Goal: Task Accomplishment & Management: Manage account settings

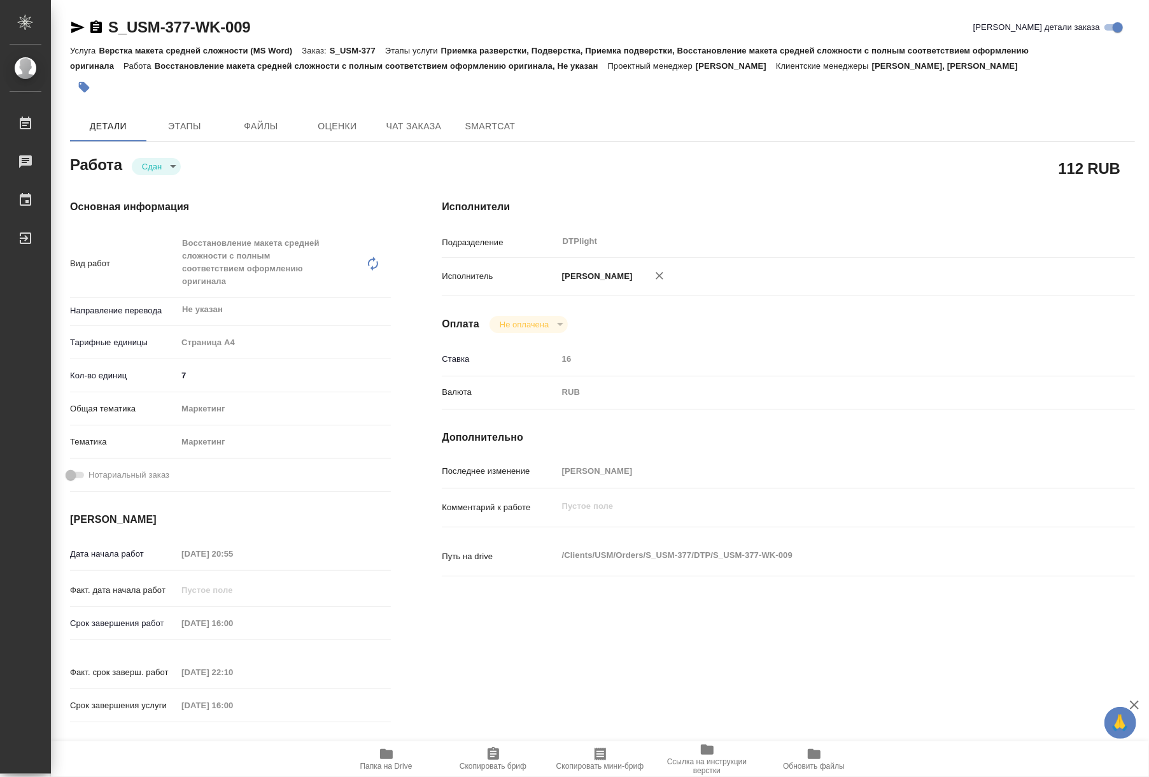
click at [932, 414] on div "Валюта RUB RUB" at bounding box center [788, 397] width 693 height 33
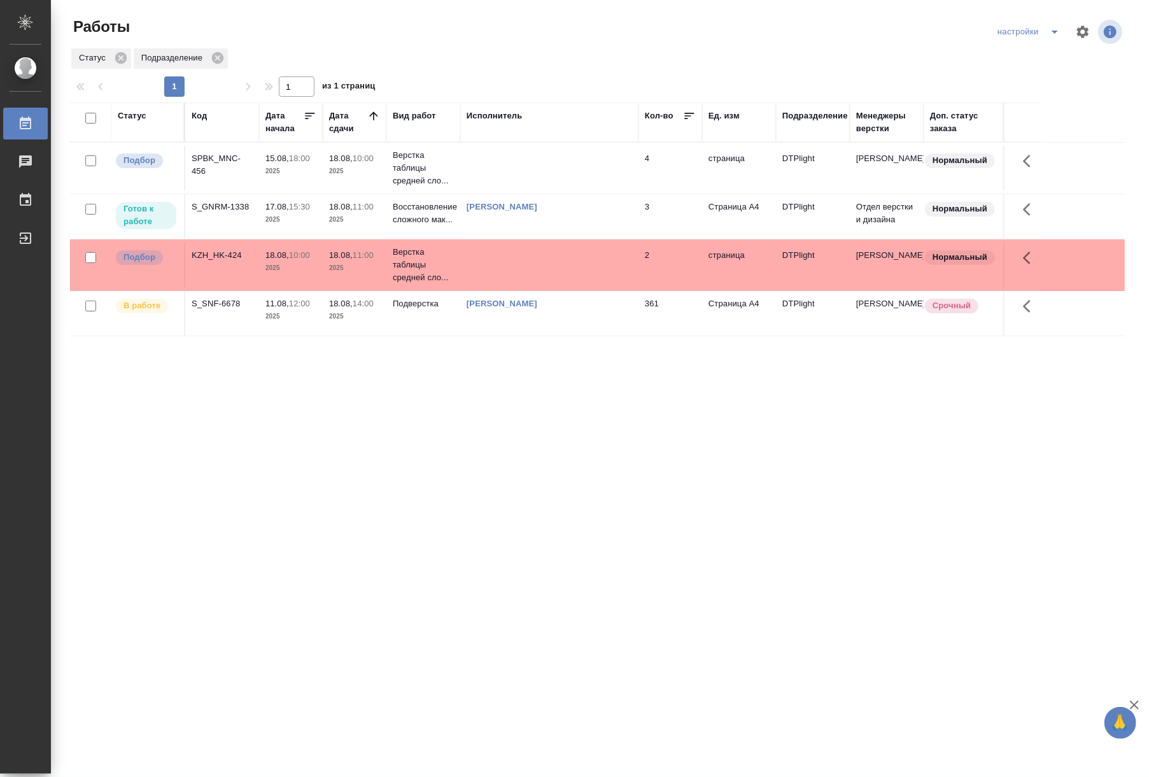
click at [222, 160] on div "SPBK_MNC-456" at bounding box center [222, 164] width 61 height 25
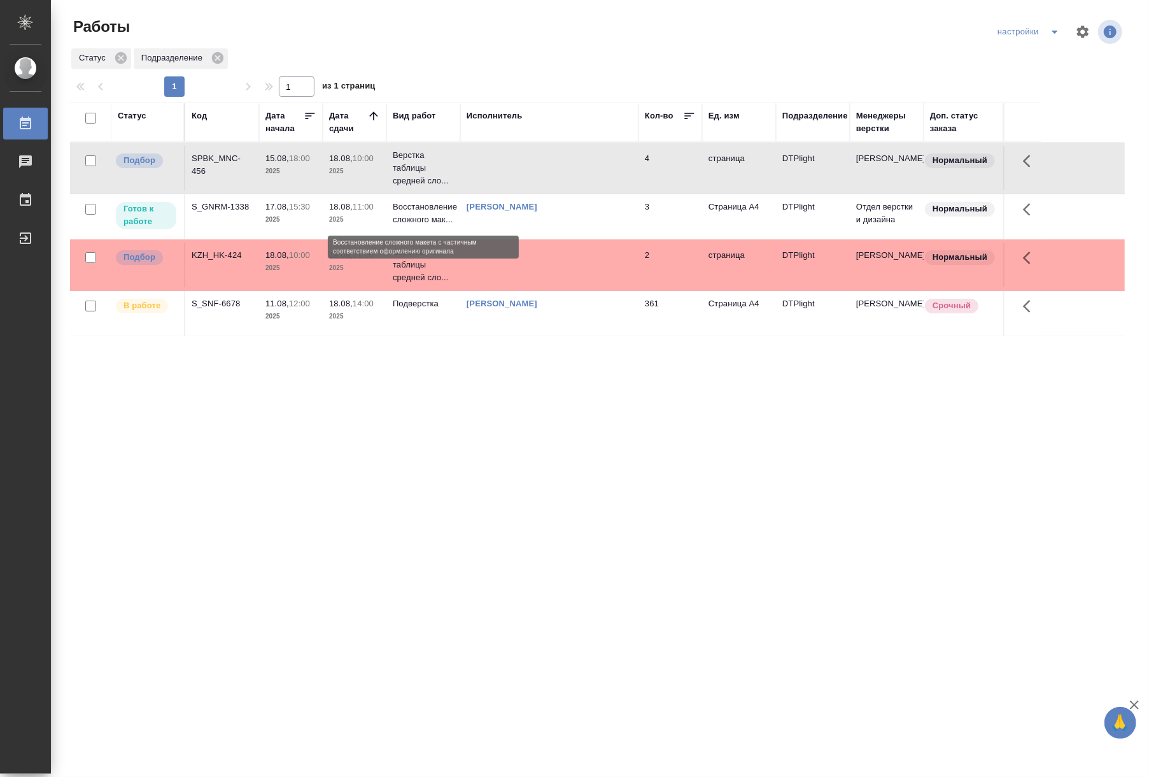
click at [416, 209] on p "Восстановление сложного мак..." at bounding box center [423, 213] width 61 height 25
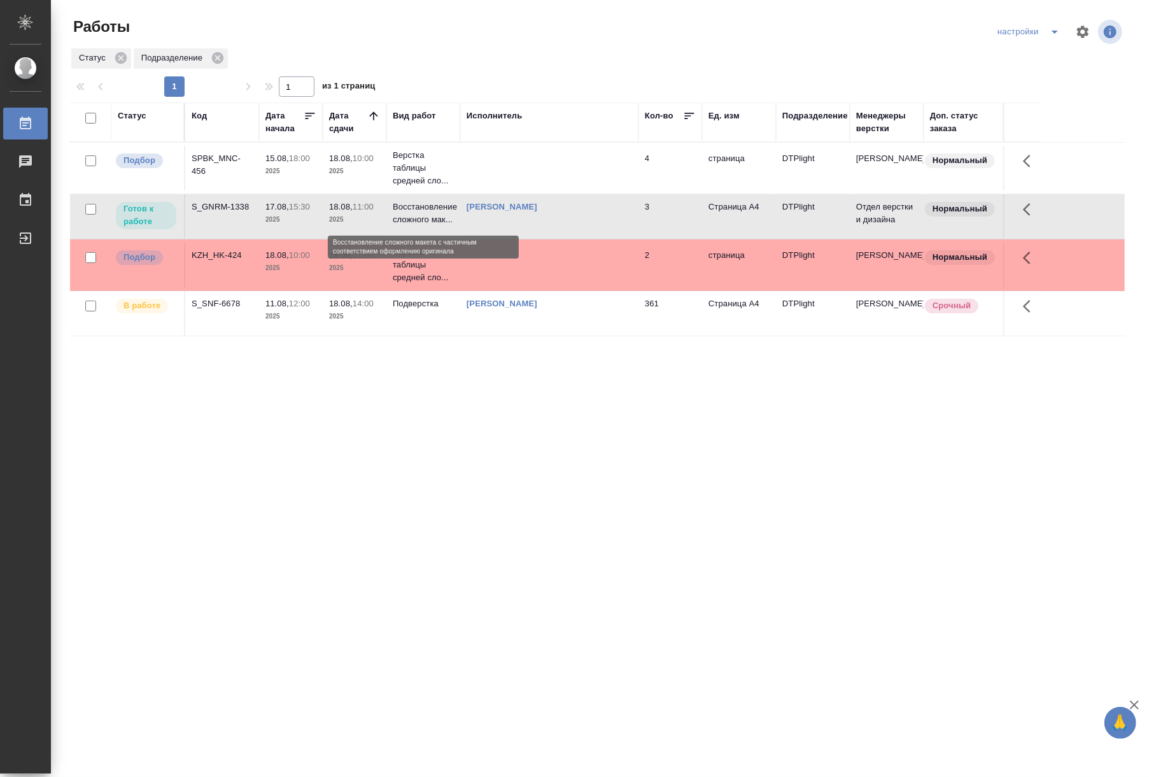
click at [416, 209] on p "Восстановление сложного мак..." at bounding box center [423, 213] width 61 height 25
click at [365, 311] on p "2025" at bounding box center [354, 316] width 51 height 13
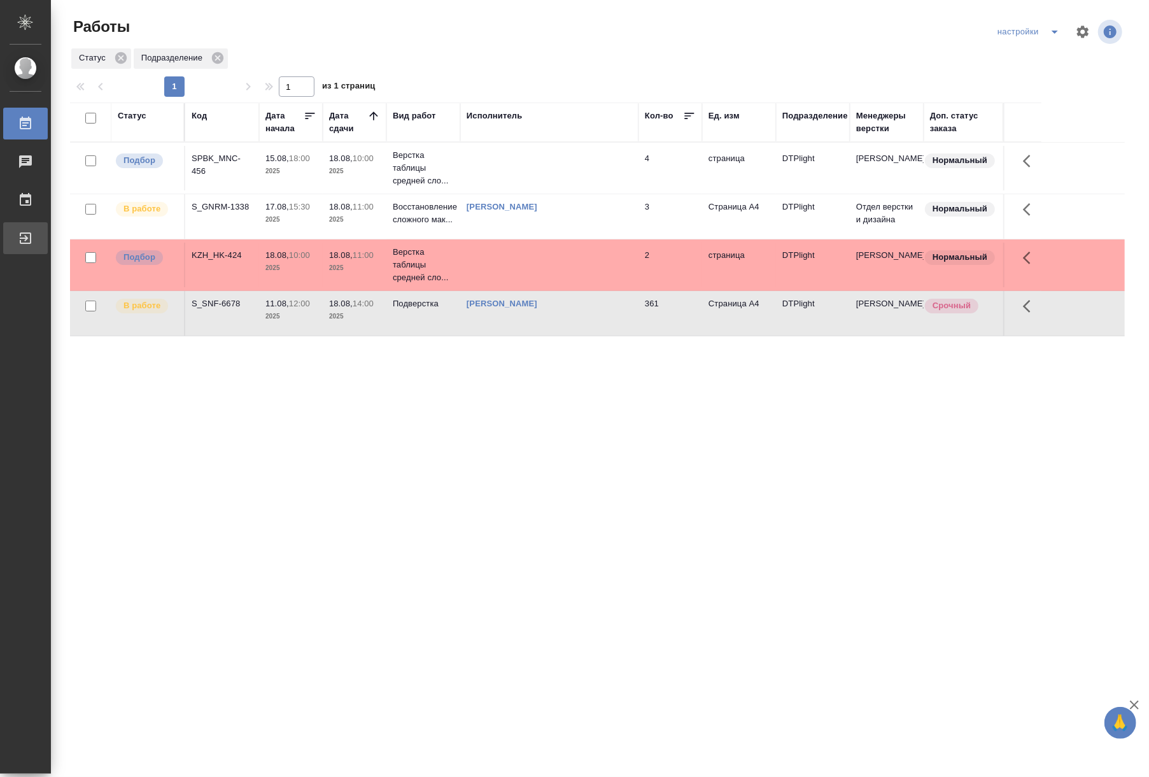
click at [23, 248] on link "Выйти" at bounding box center [25, 238] width 45 height 32
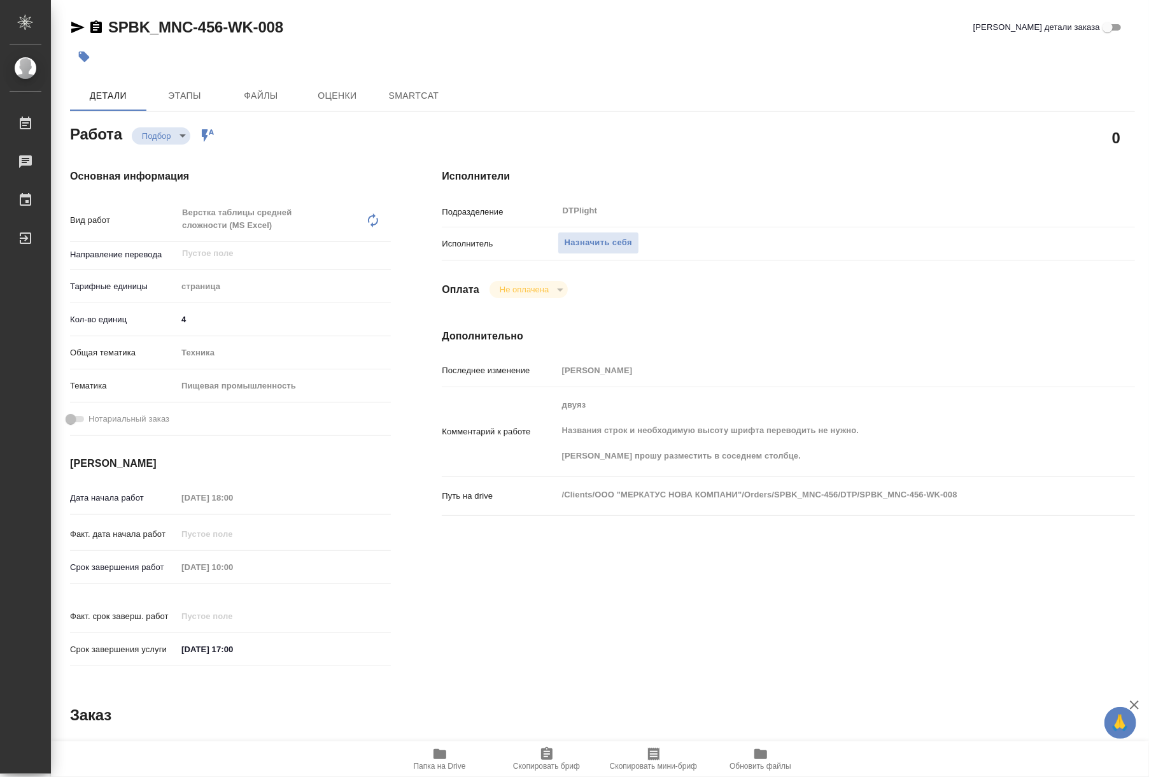
type textarea "x"
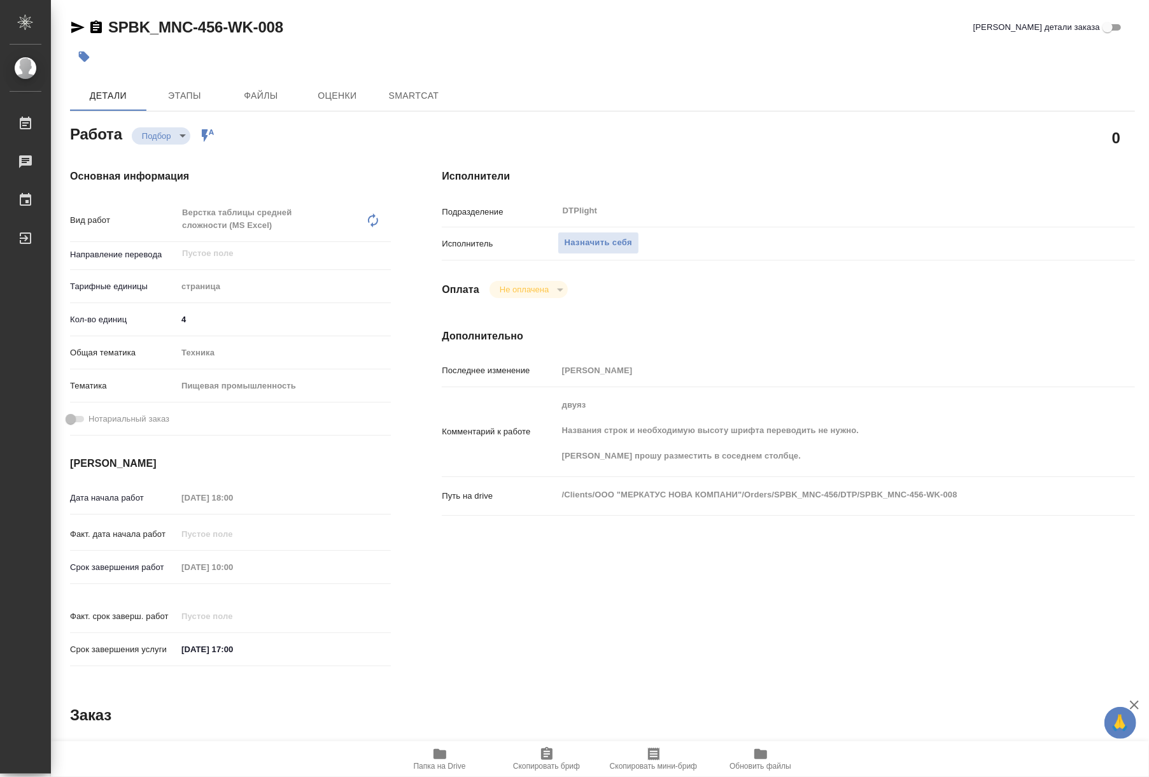
type textarea "x"
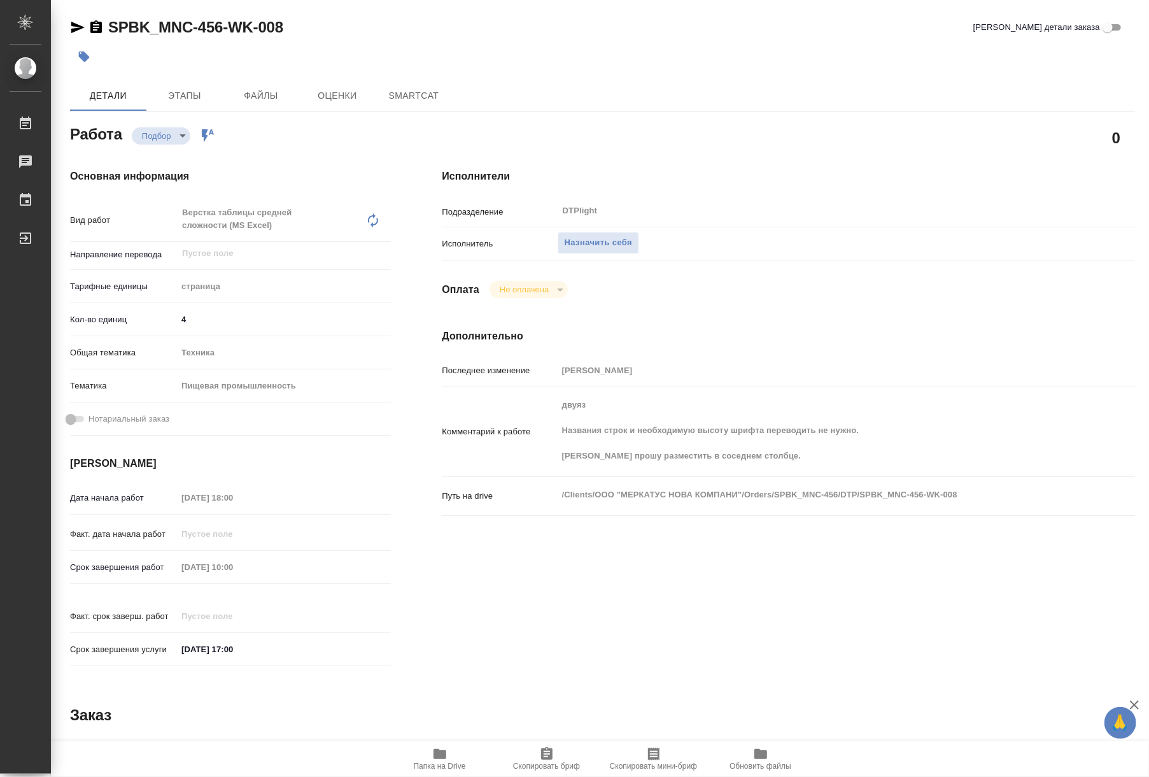
type textarea "x"
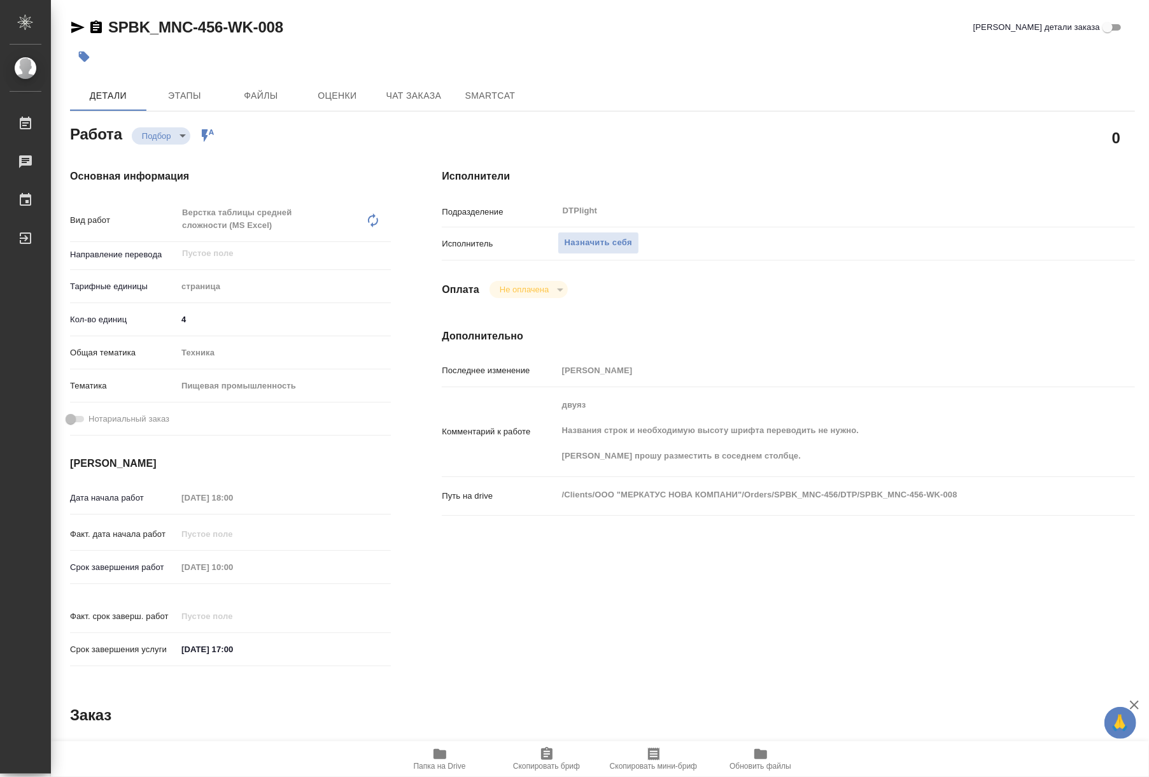
type textarea "x"
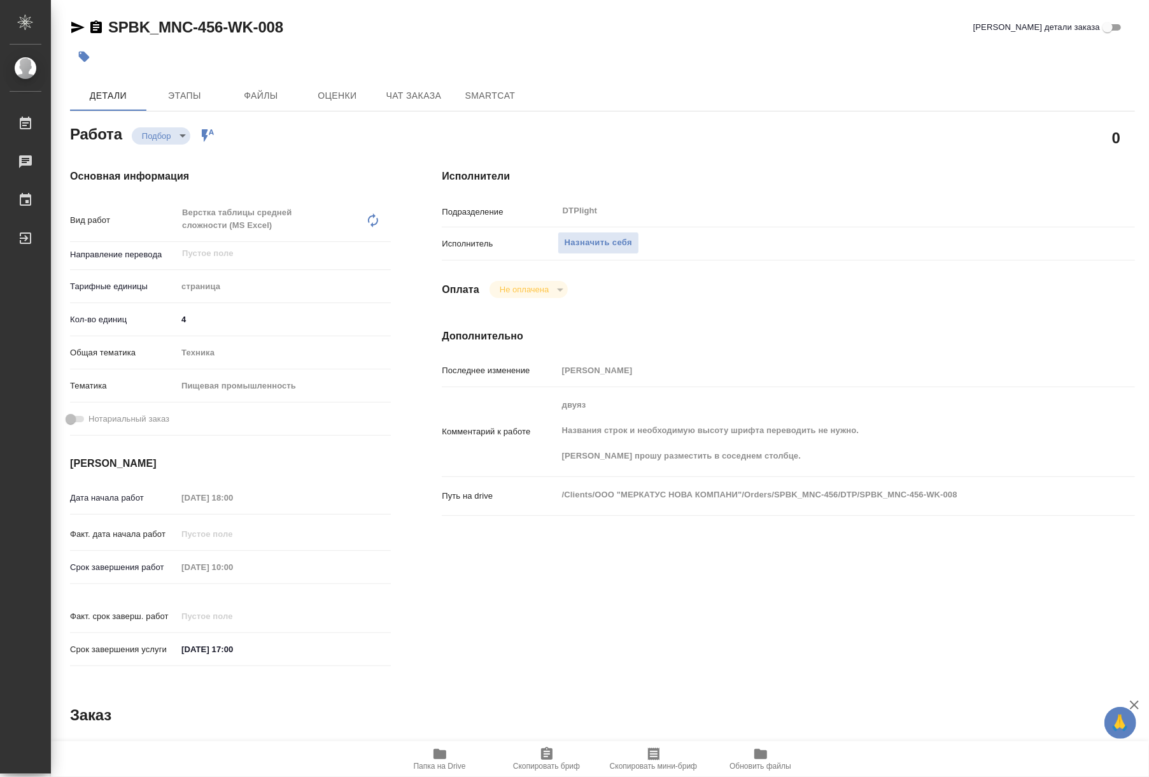
type textarea "x"
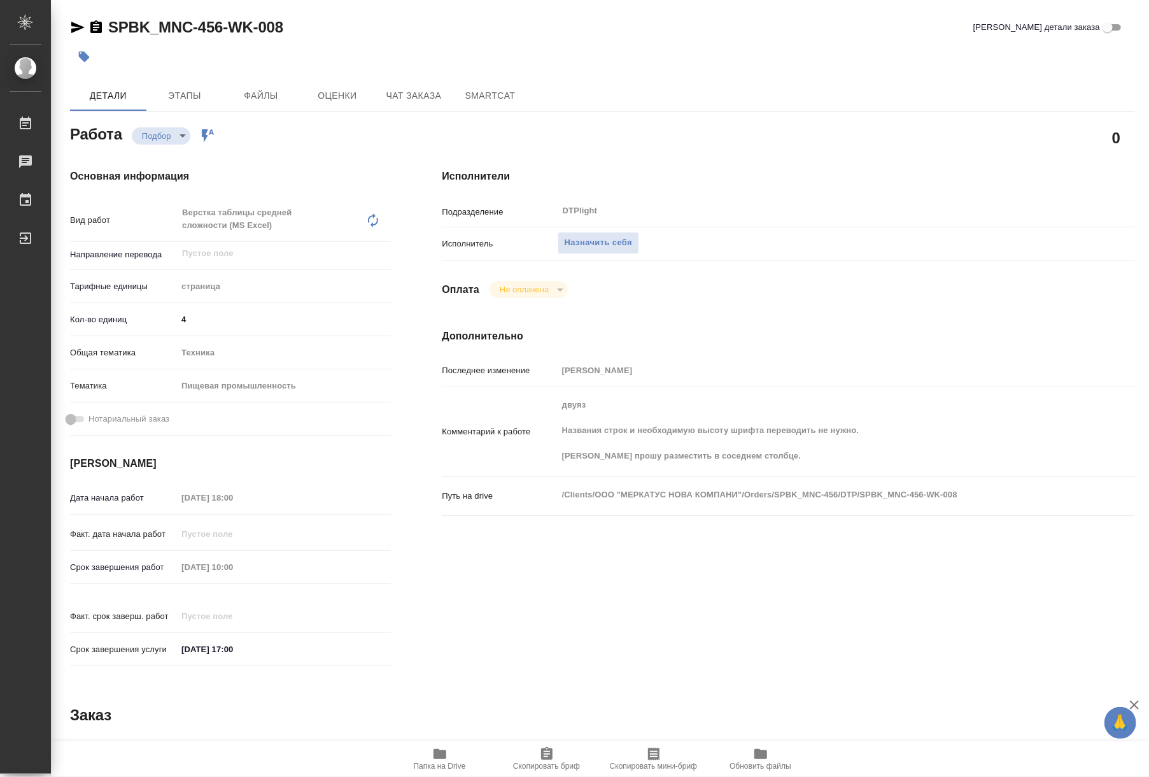
click at [443, 761] on span "Папка на Drive" at bounding box center [440, 765] width 52 height 9
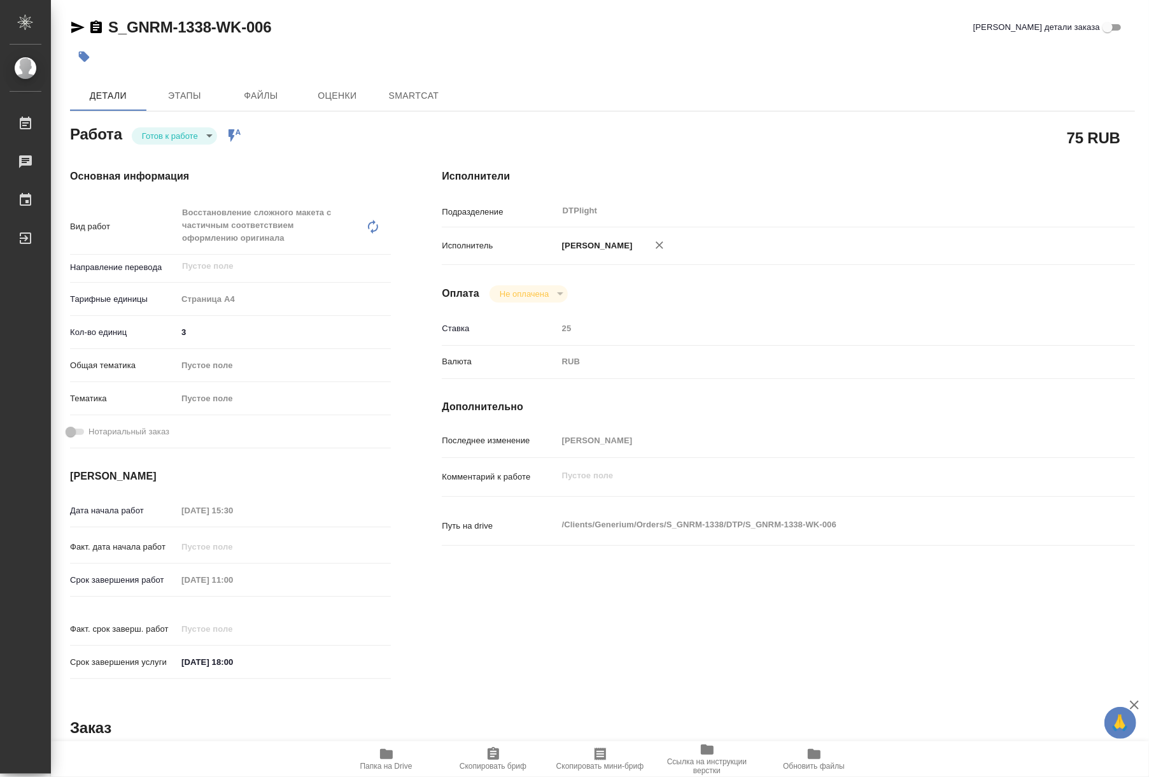
type textarea "x"
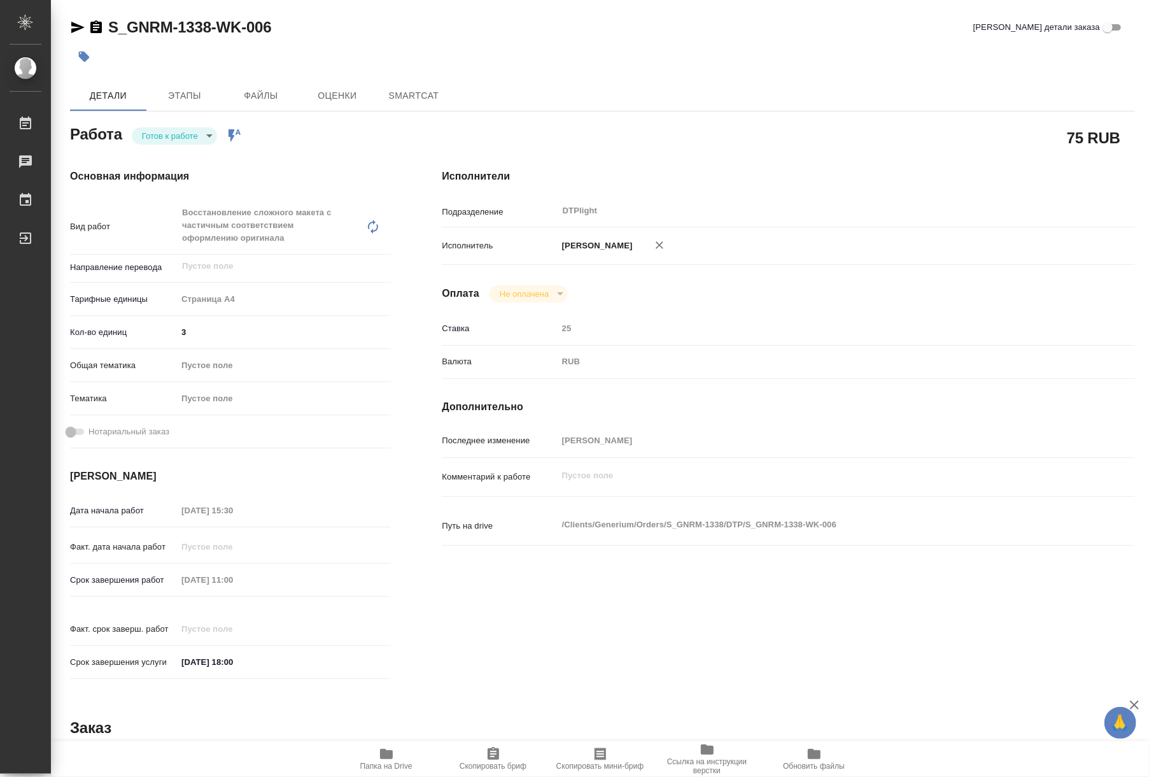
type textarea "x"
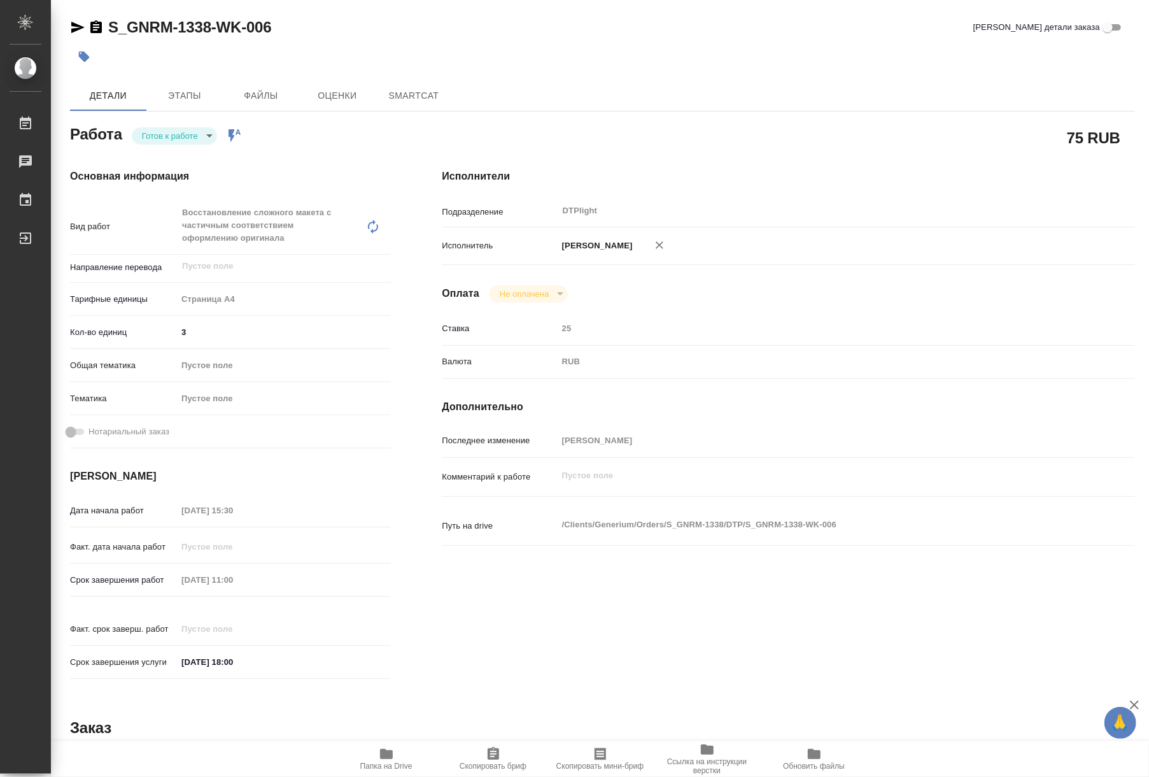
type textarea "x"
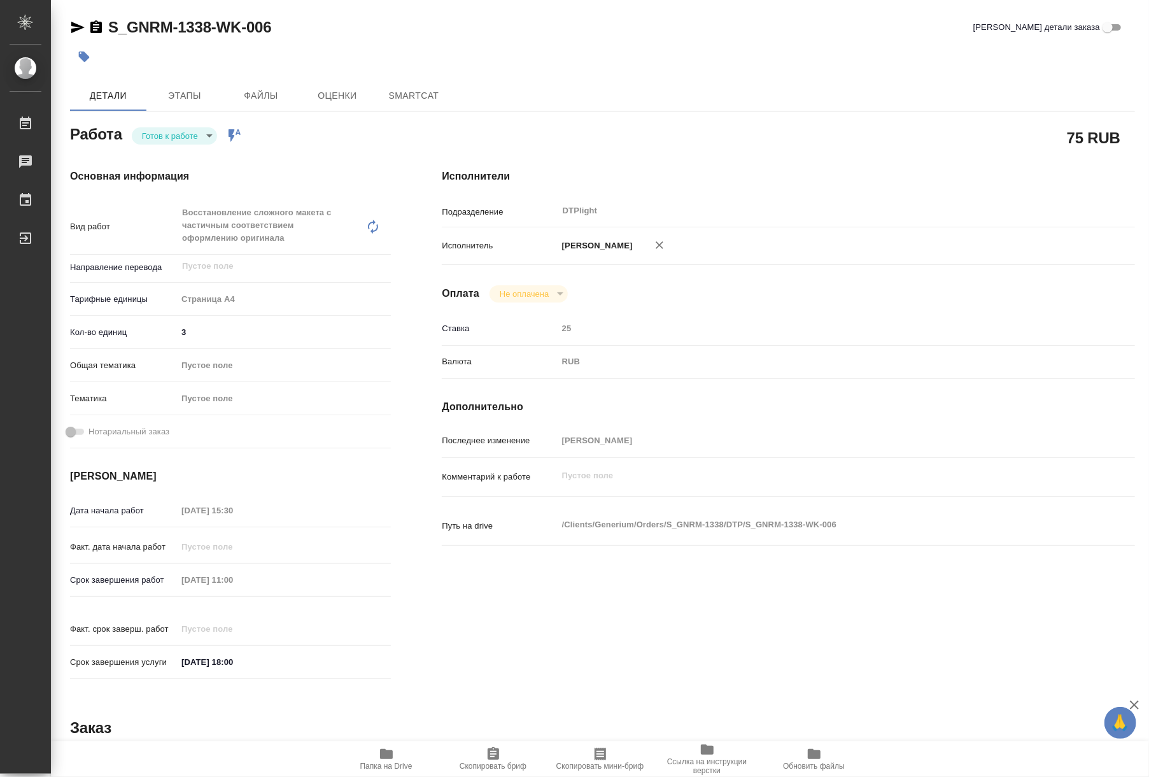
type textarea "x"
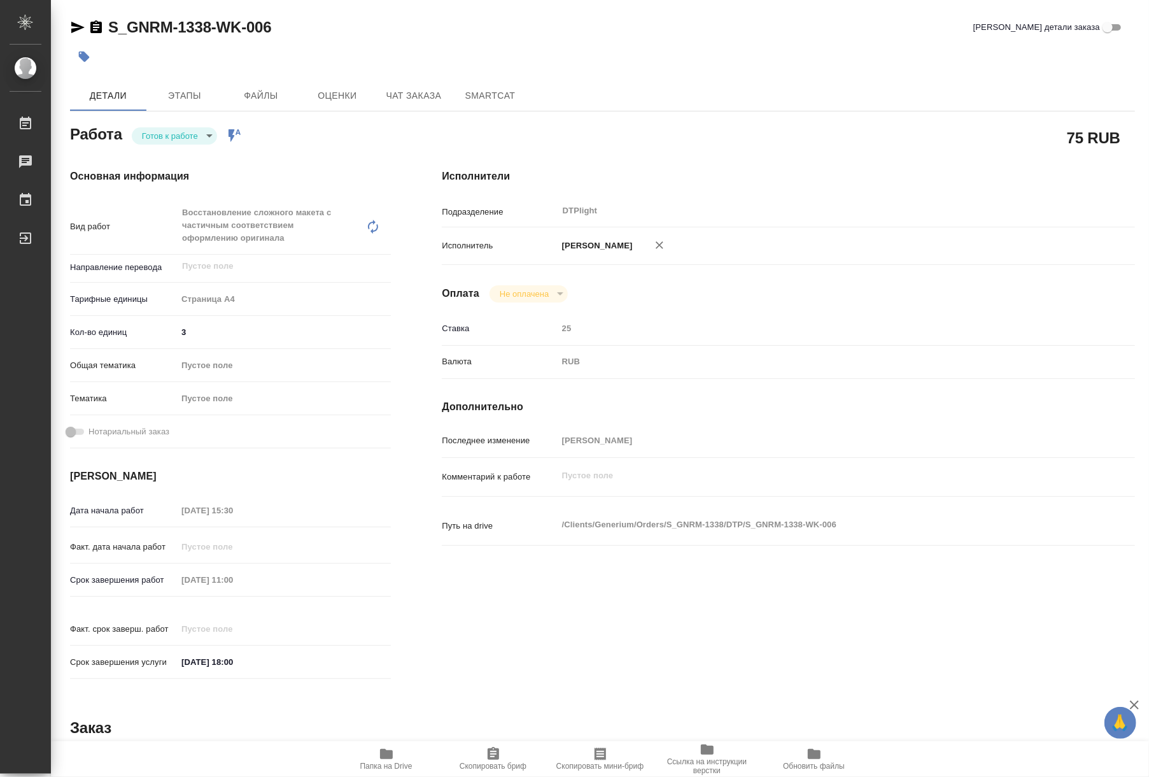
click at [167, 134] on body "🙏 .cls-1 fill:#fff; AWATERA Riianova Anna Работы Чаты График Выйти S_GNRM-1338-…" at bounding box center [574, 388] width 1149 height 777
type textarea "x"
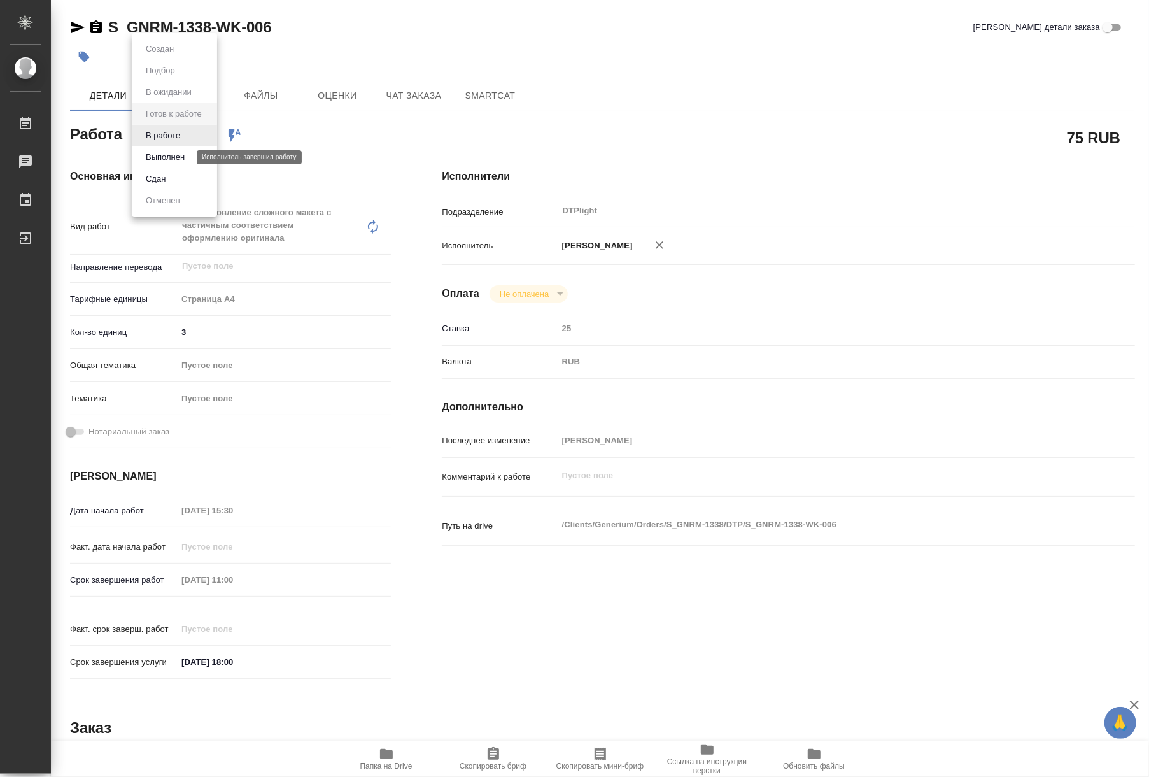
type textarea "x"
click at [171, 132] on button "В работе" at bounding box center [163, 136] width 42 height 14
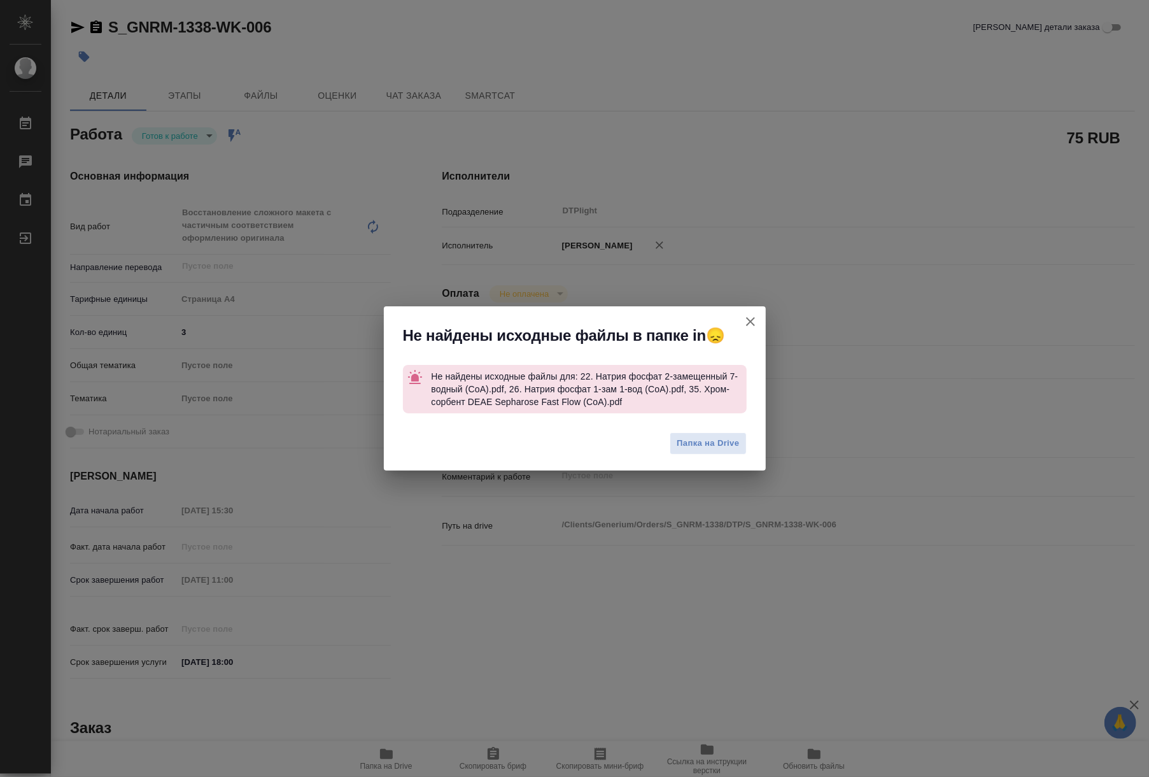
type textarea "x"
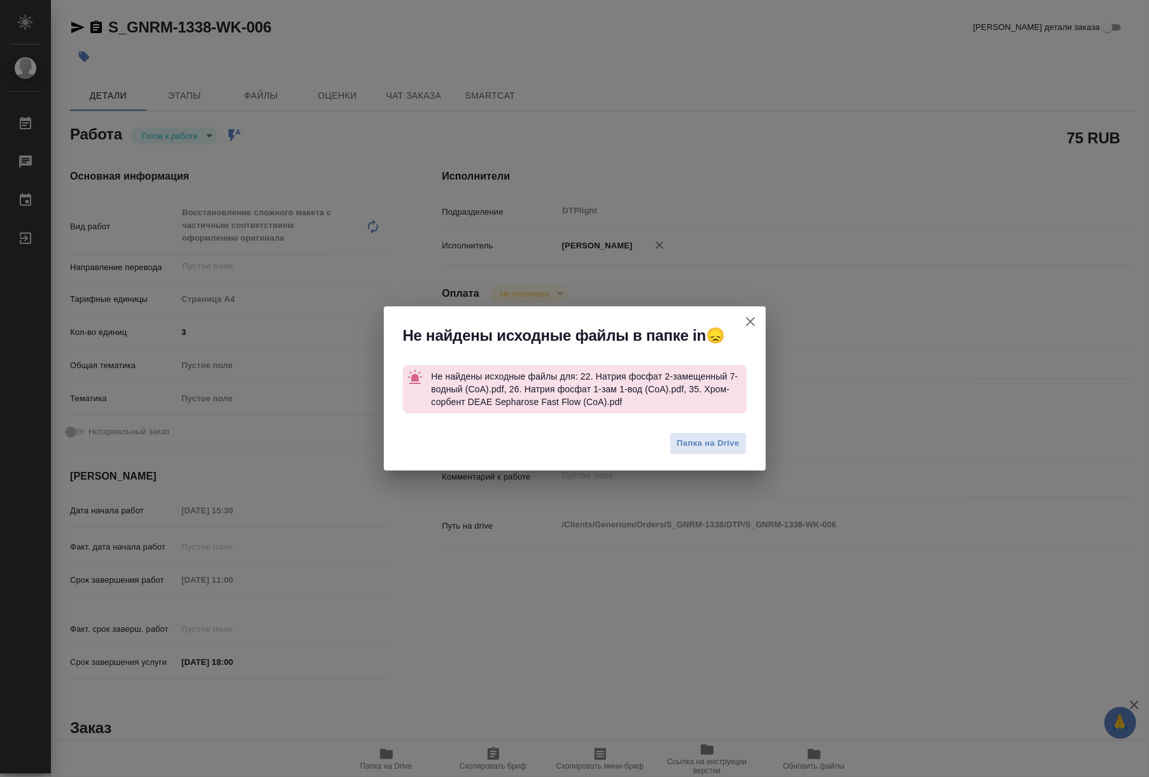
type textarea "x"
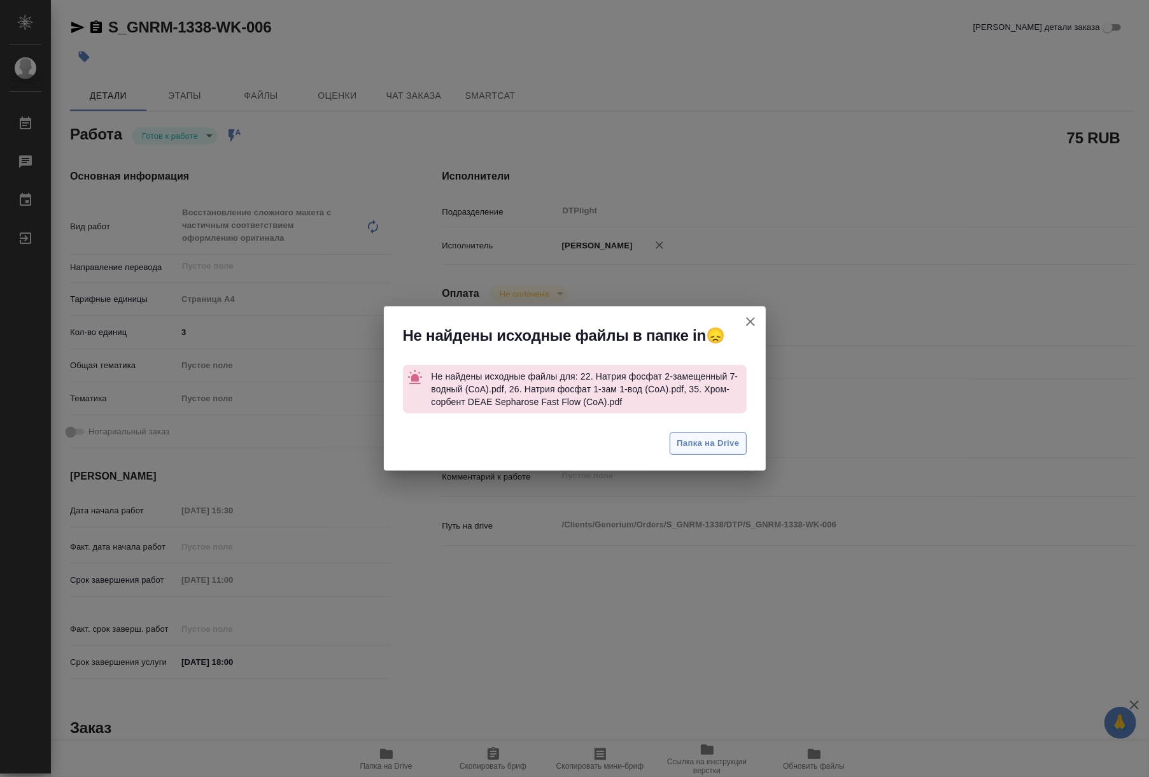
type textarea "x"
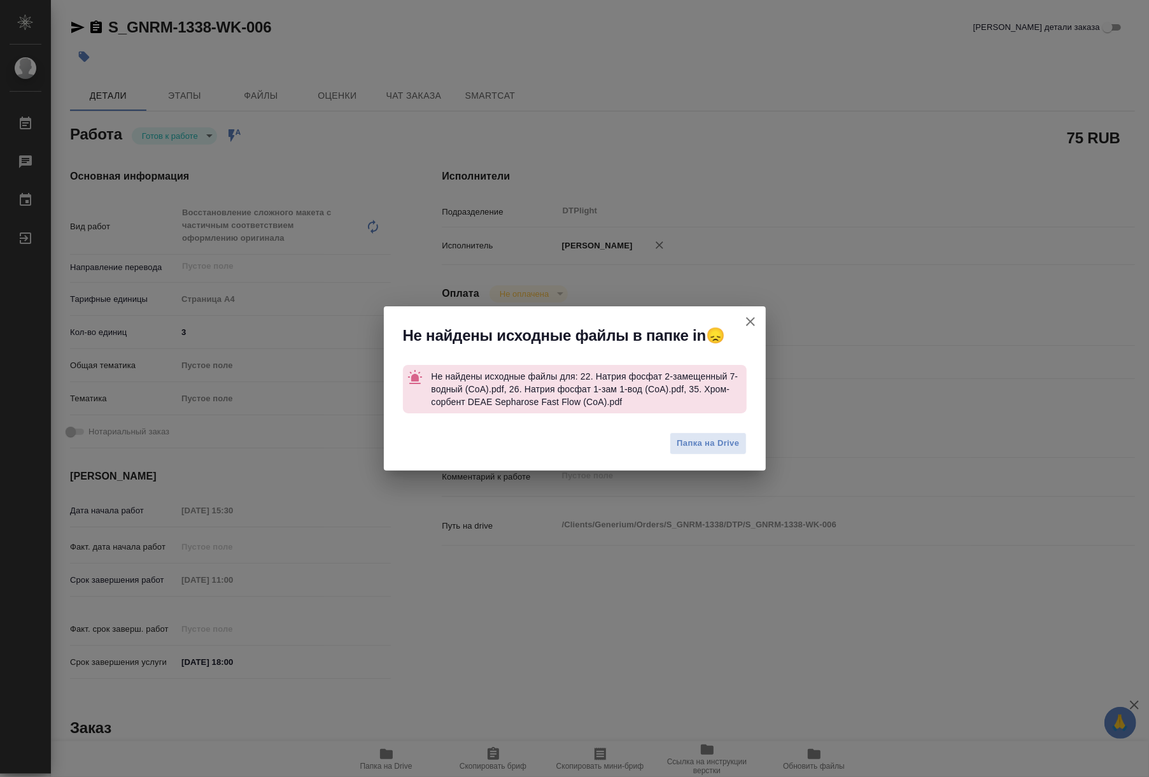
click at [746, 320] on icon "button" at bounding box center [750, 321] width 15 height 15
type textarea "x"
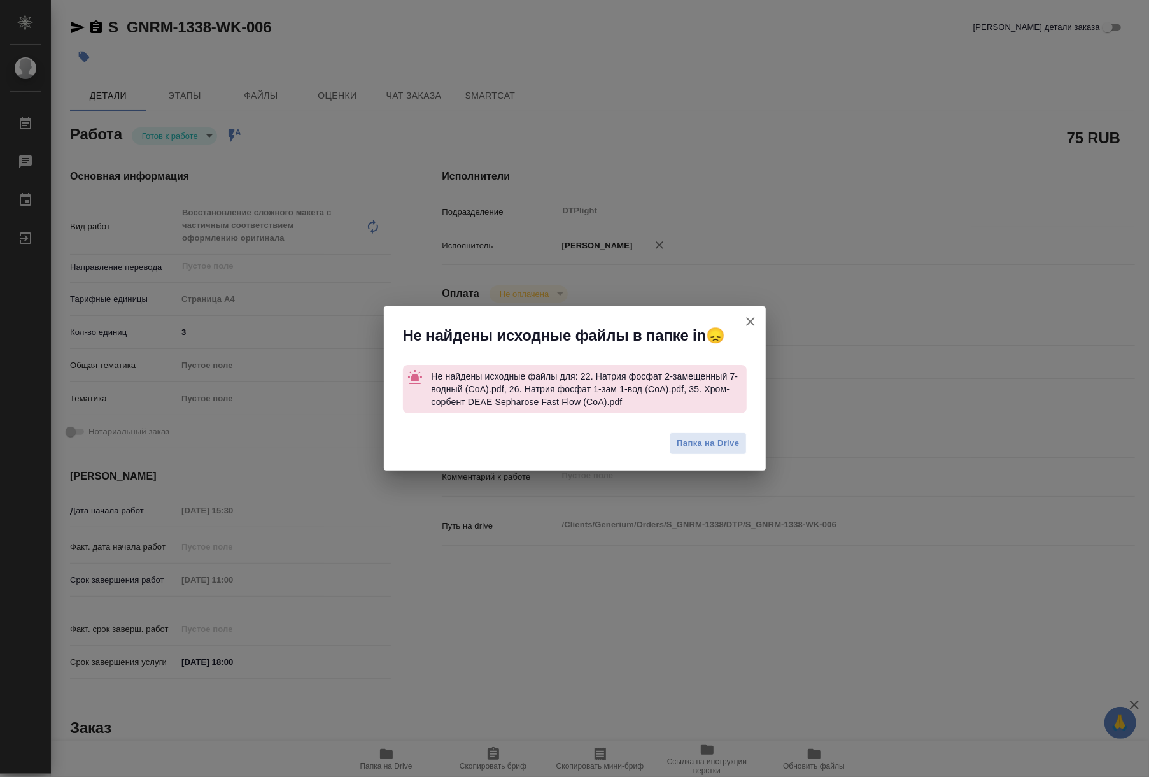
type textarea "x"
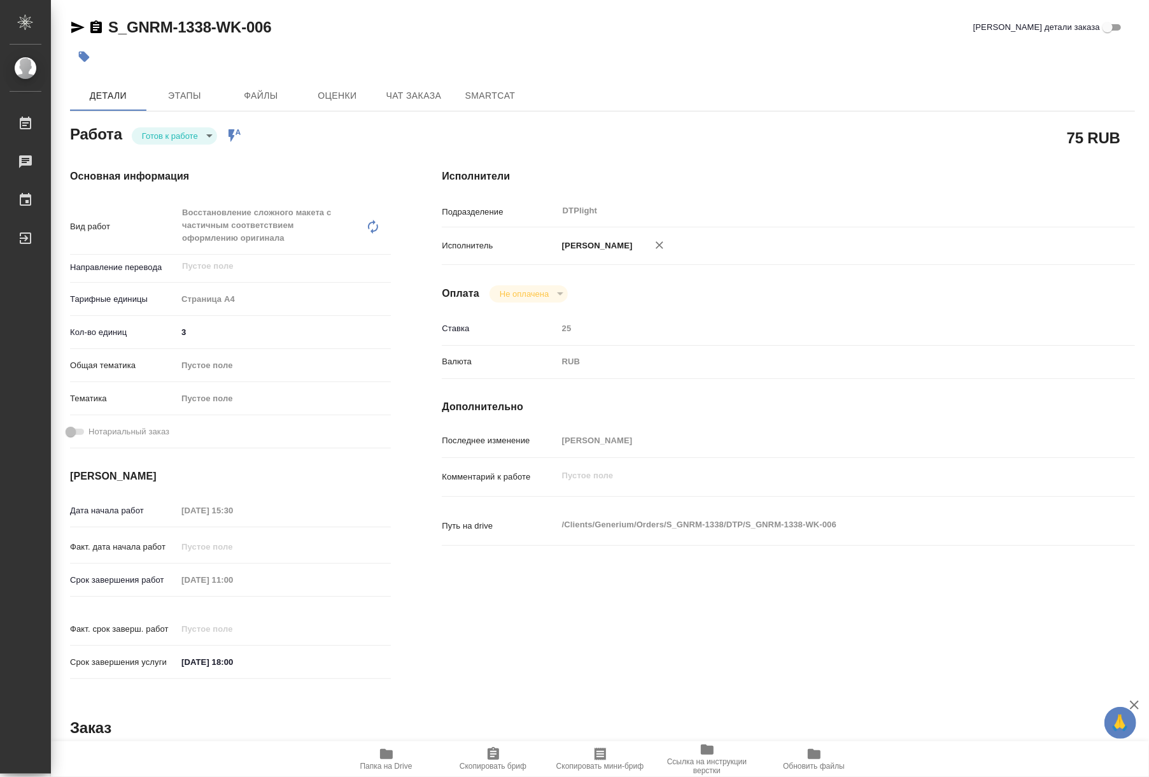
drag, startPoint x: 376, startPoint y: 754, endPoint x: 383, endPoint y: 751, distance: 7.5
click at [376, 752] on span "Папка на Drive" at bounding box center [387, 758] width 92 height 24
drag, startPoint x: 278, startPoint y: 29, endPoint x: 110, endPoint y: 31, distance: 168.1
click at [110, 31] on div "S_GNRM-1338-WK-006 Кратко детали заказа" at bounding box center [602, 27] width 1065 height 20
copy link "S_GNRM-1338-WK-006"
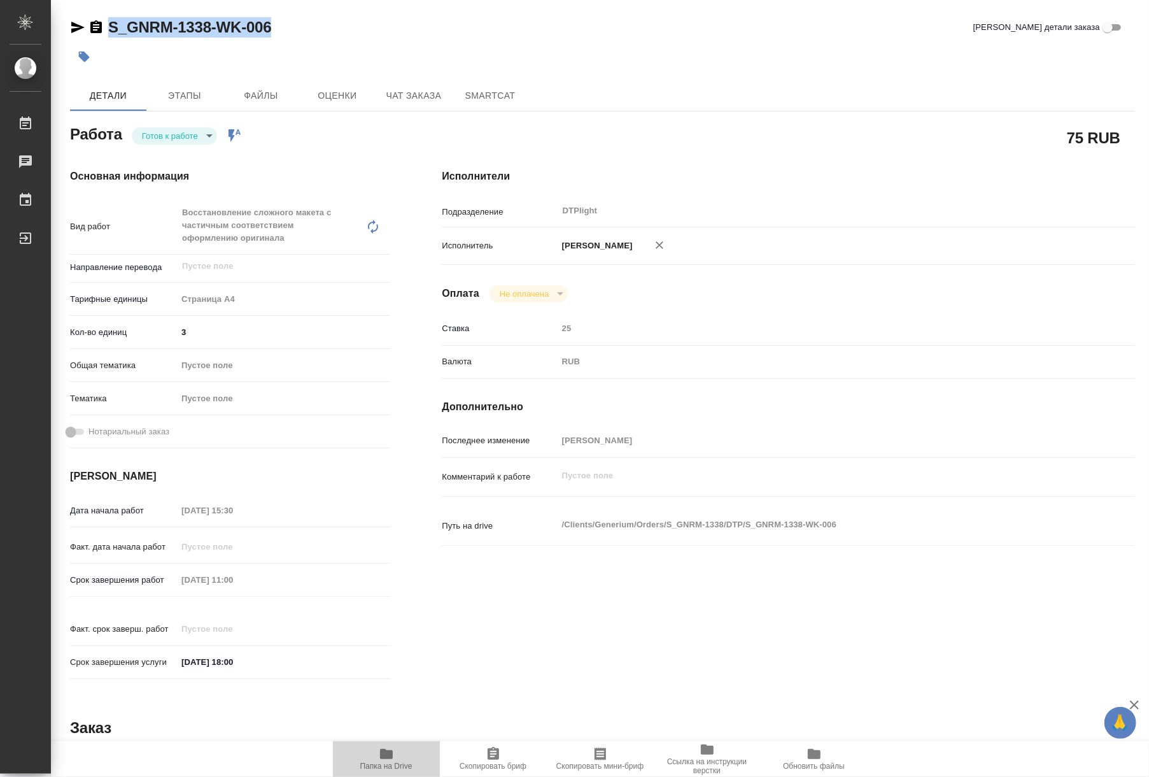
click at [404, 762] on span "Папка на Drive" at bounding box center [386, 765] width 52 height 9
click at [164, 141] on body "🙏 .cls-1 fill:#fff; AWATERA Riianova Anna Работы 0 Чаты График Выйти S_GNRM-133…" at bounding box center [574, 388] width 1149 height 777
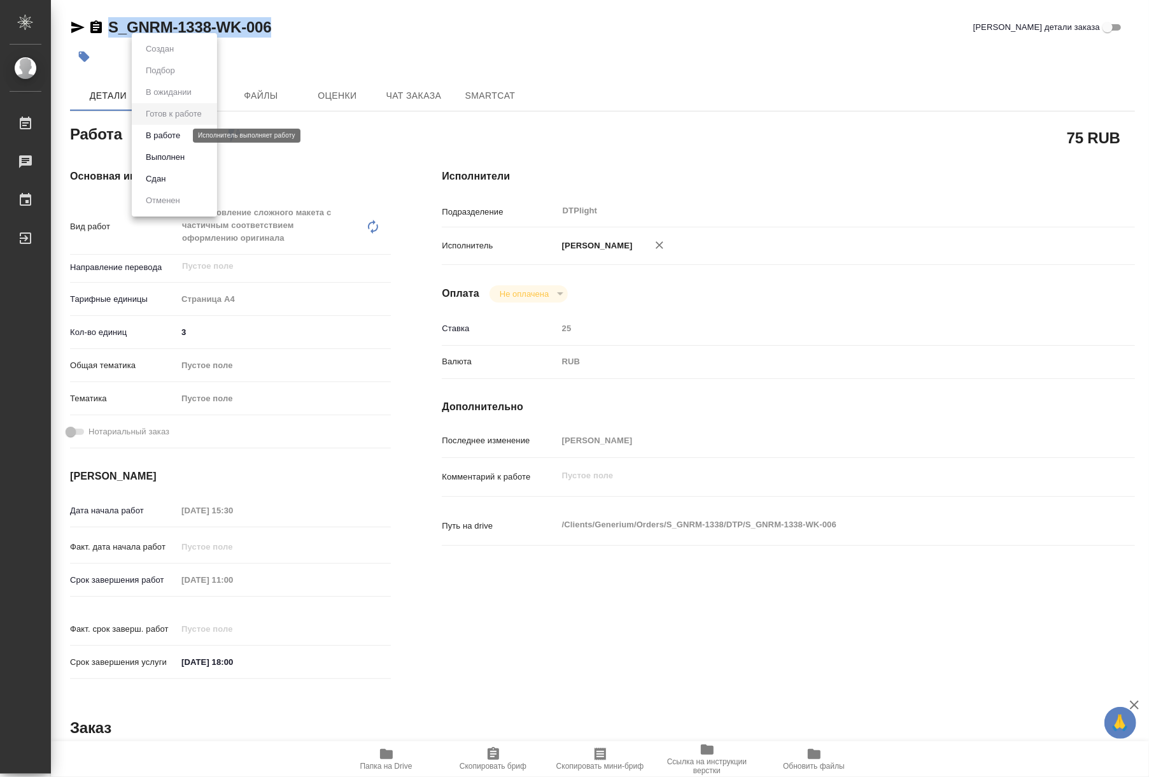
click at [160, 141] on button "В работе" at bounding box center [163, 136] width 42 height 14
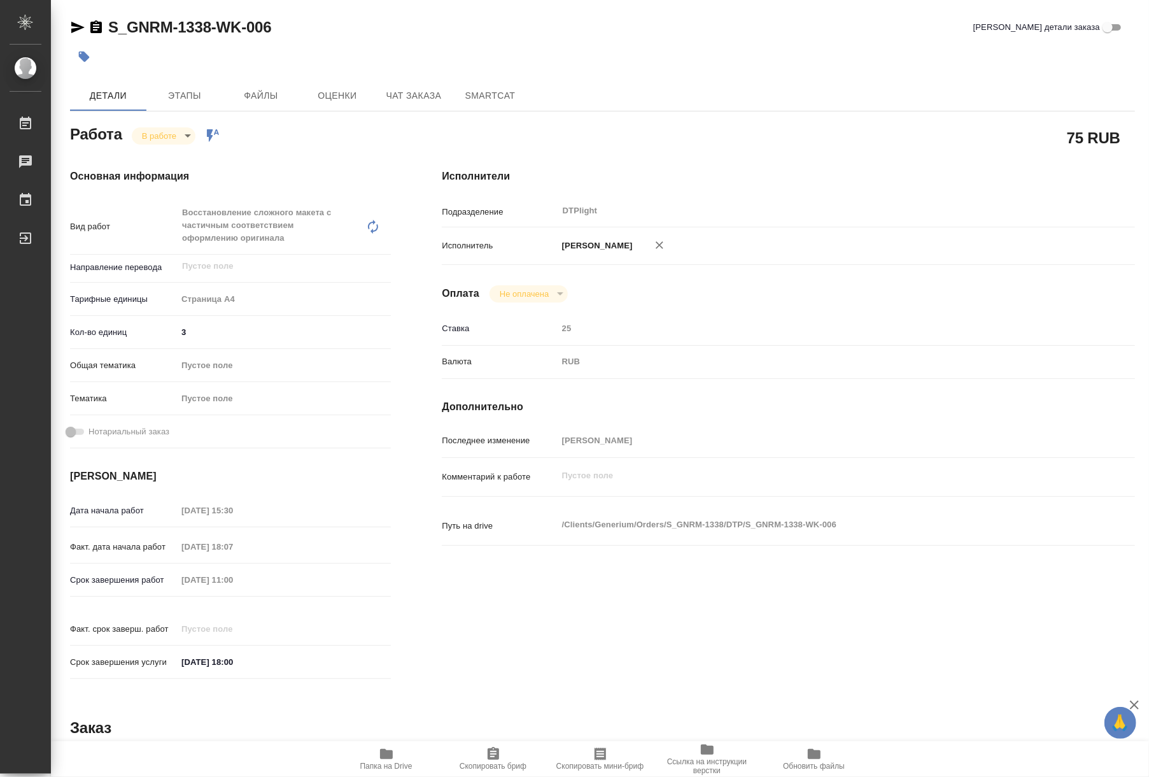
type textarea "x"
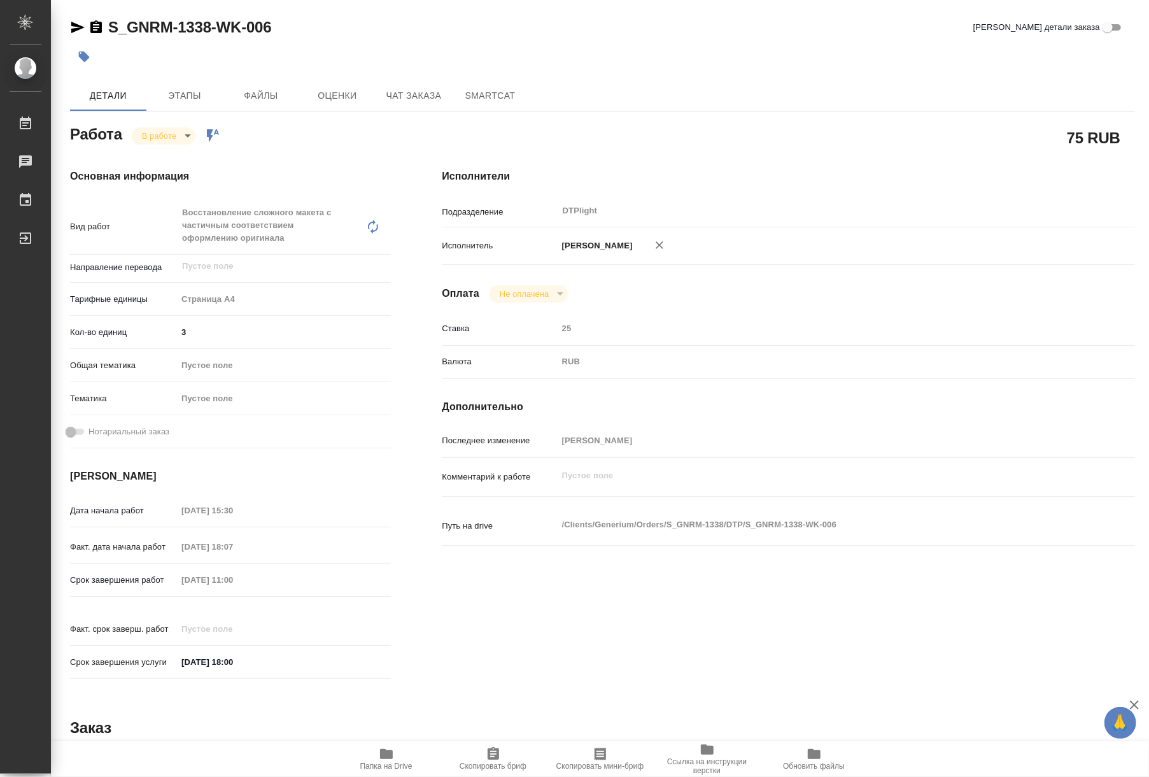
type textarea "x"
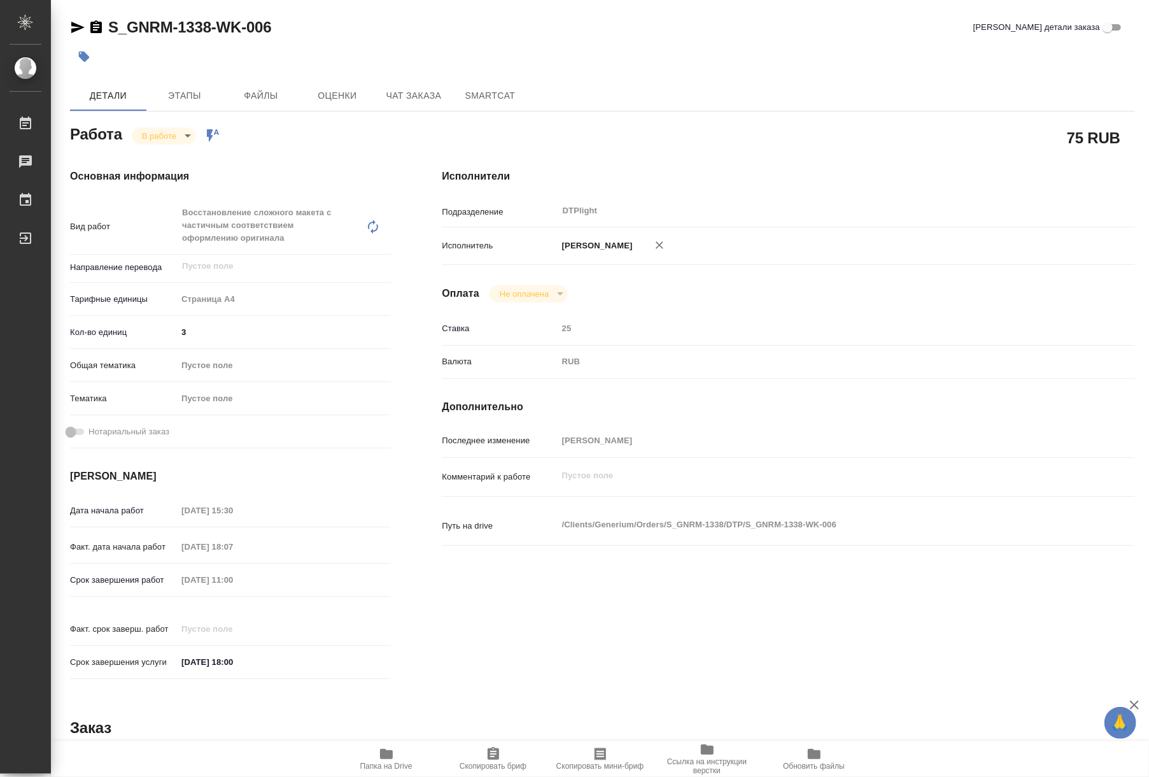
type textarea "x"
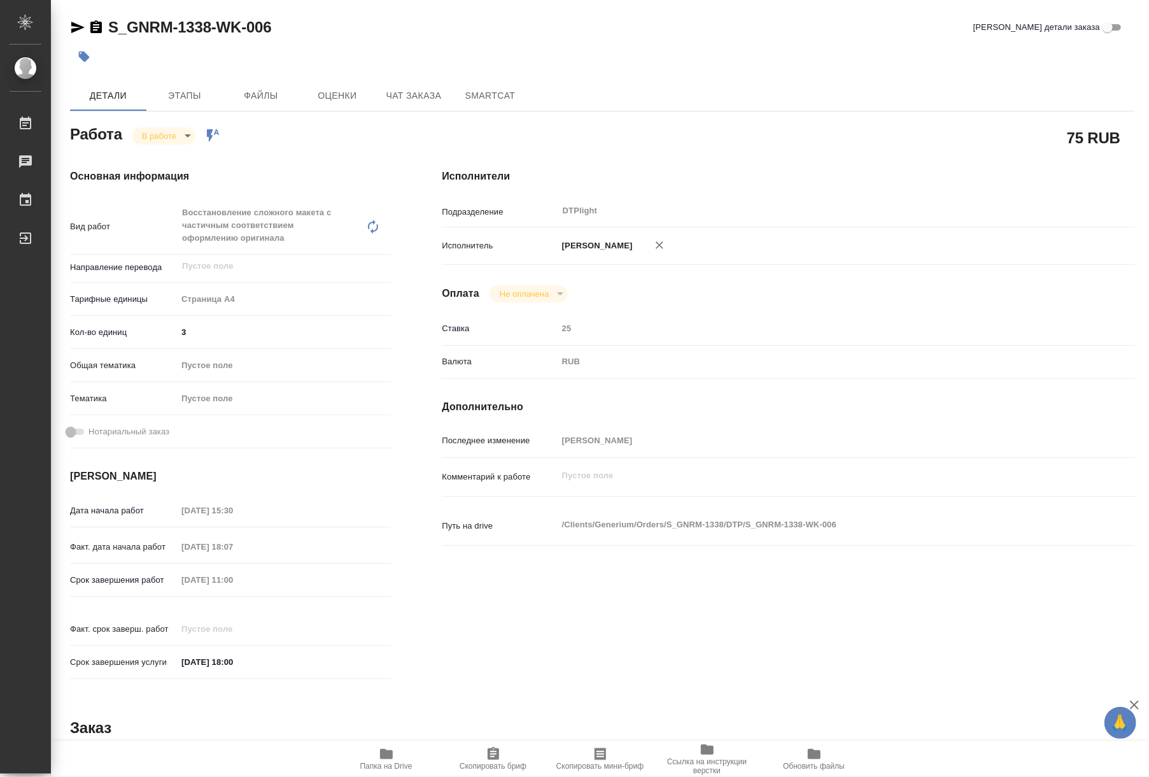
type textarea "x"
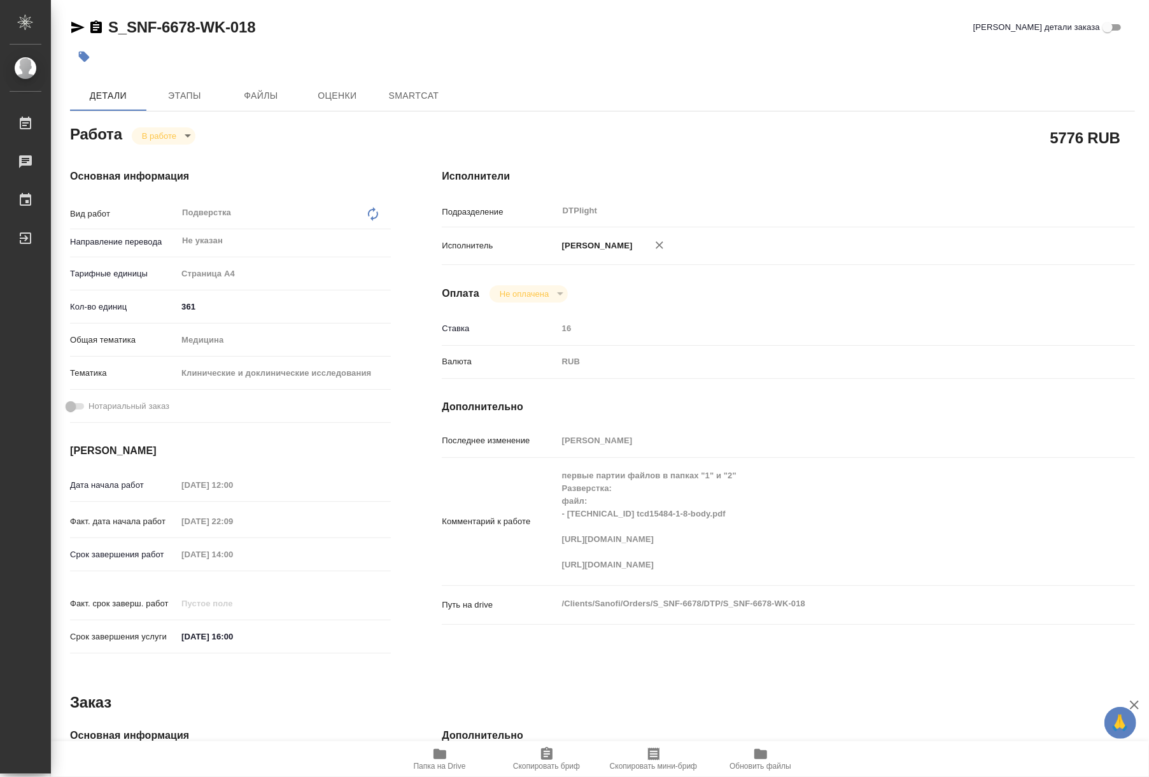
type textarea "x"
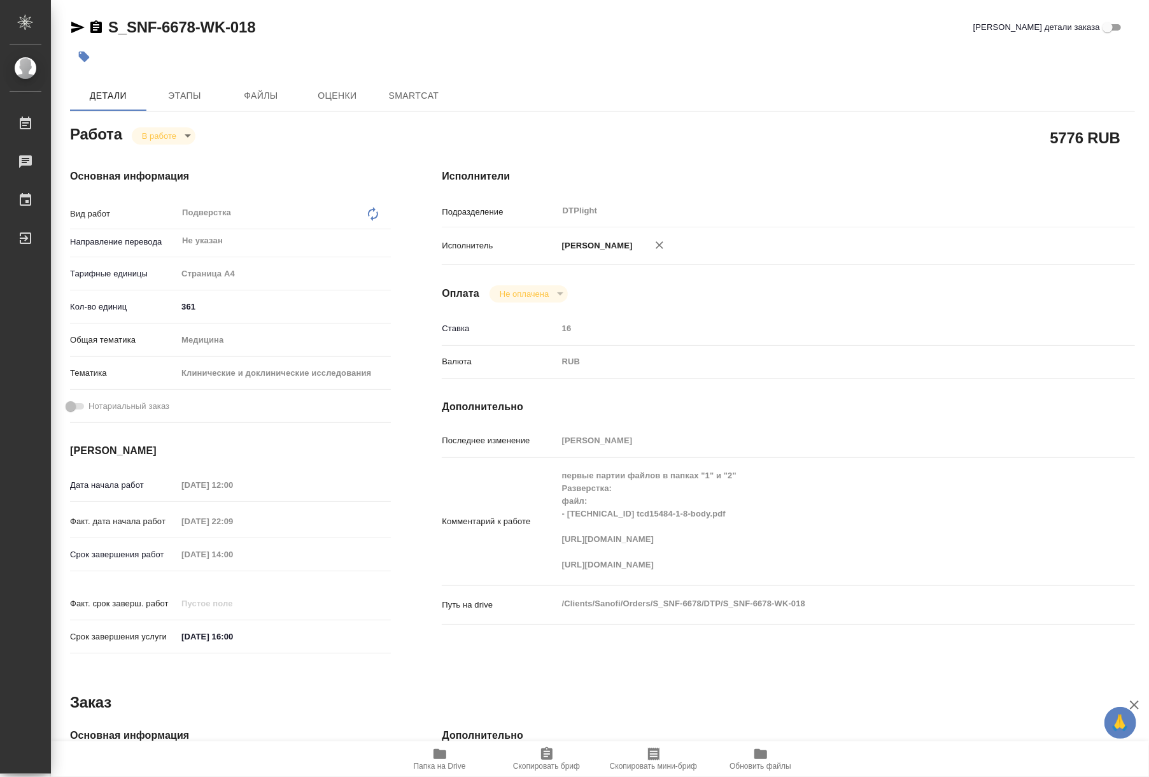
type textarea "x"
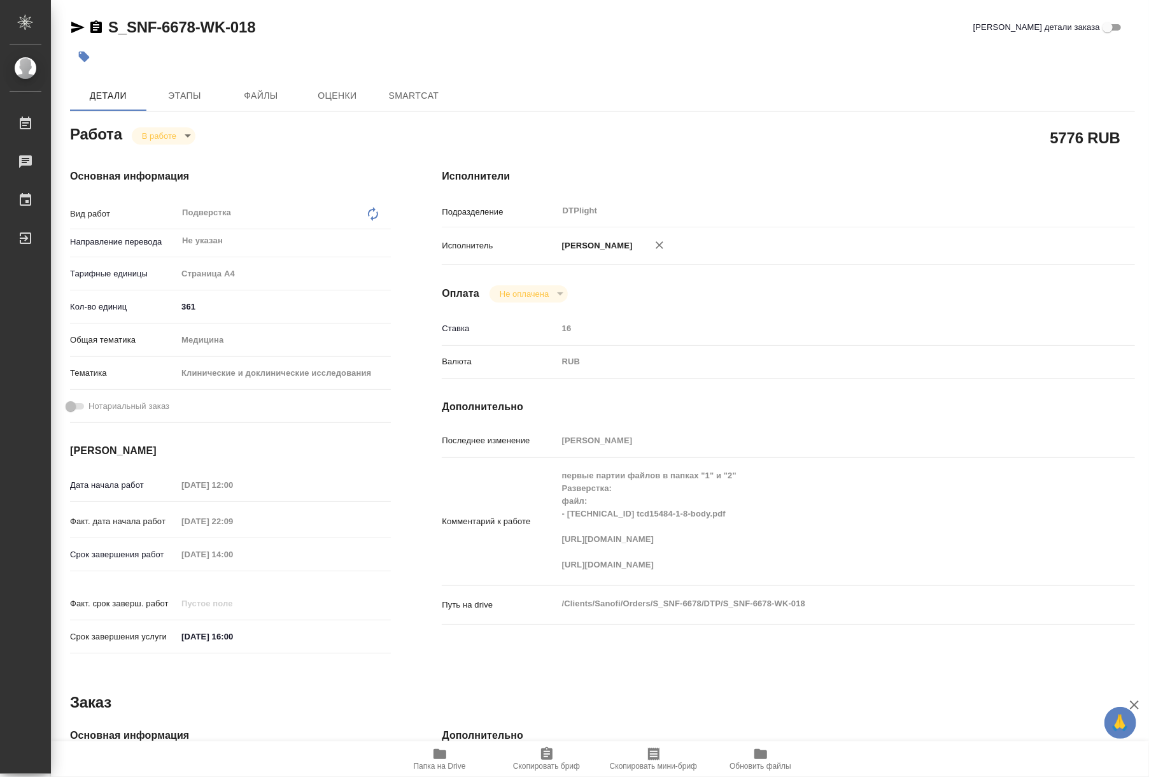
type textarea "x"
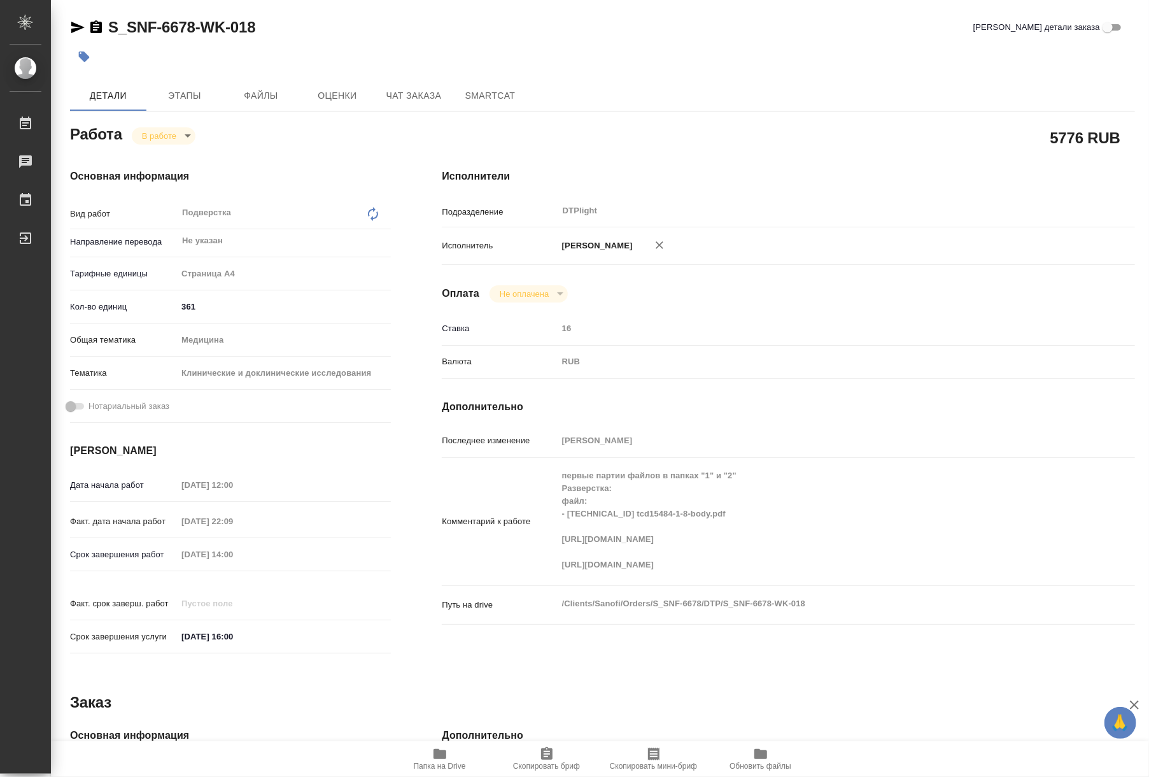
type textarea "x"
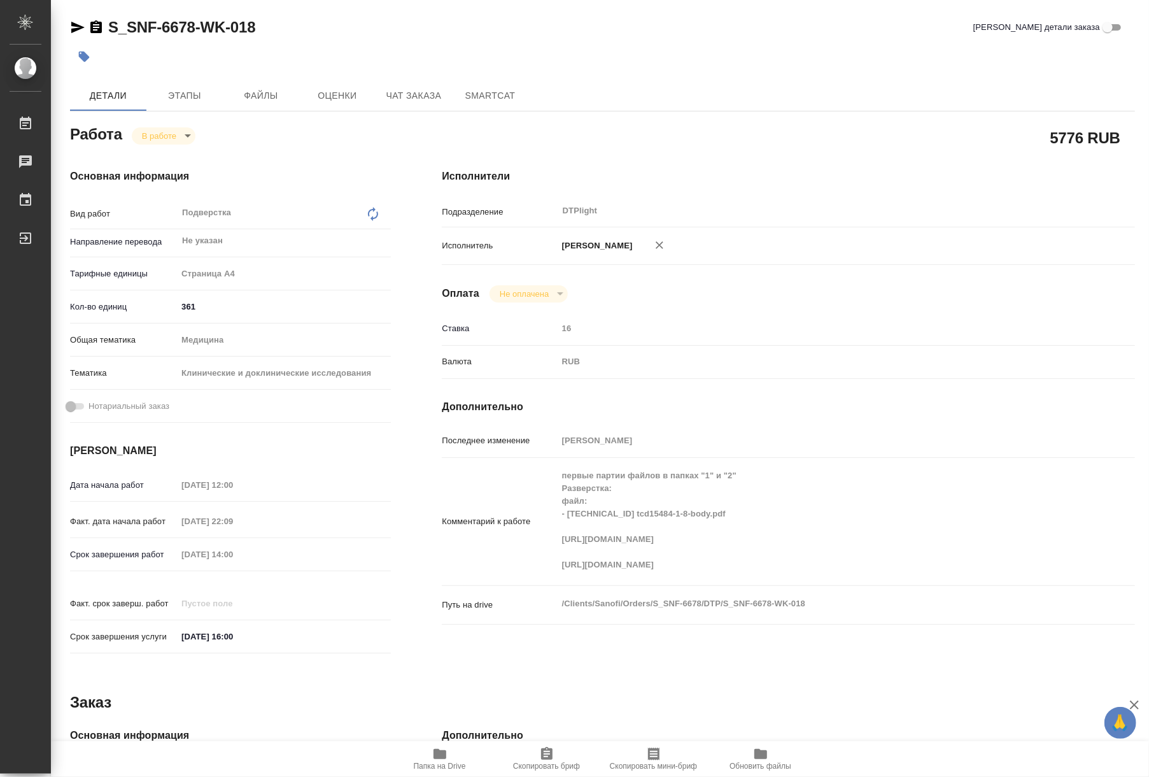
type textarea "x"
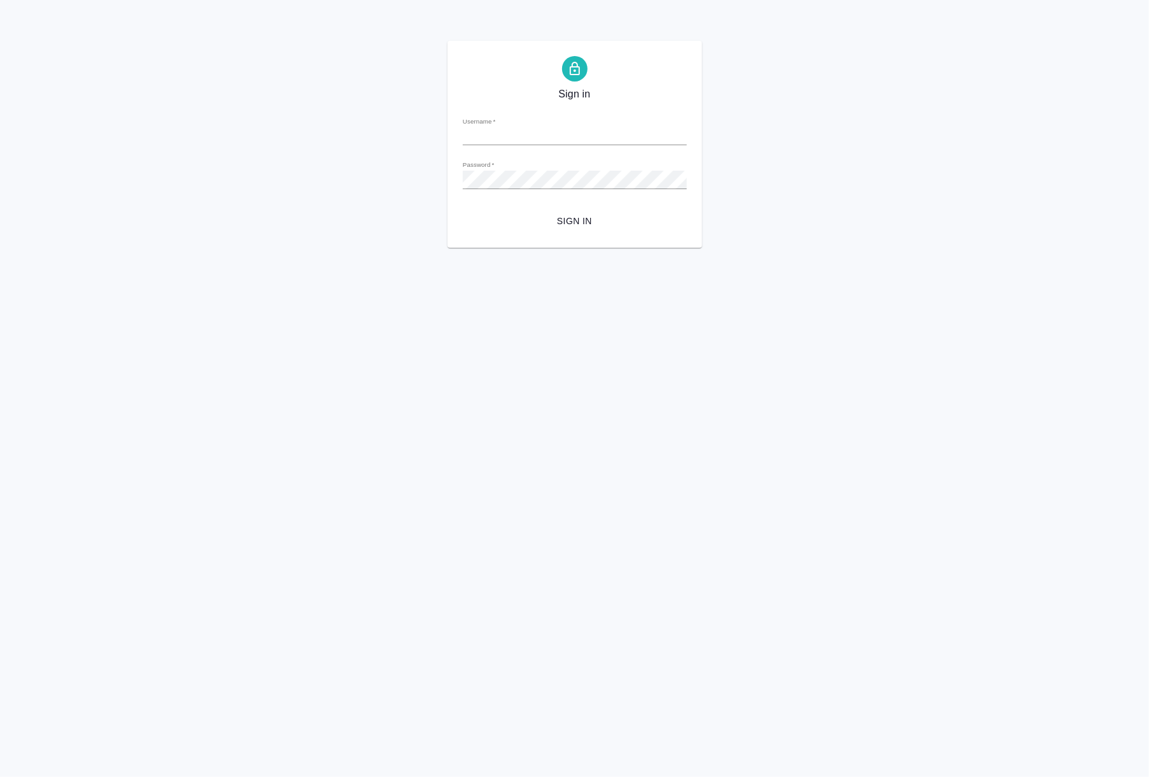
type input "[EMAIL_ADDRESS][DOMAIN_NAME]"
click at [568, 225] on span "Sign in" at bounding box center [575, 221] width 204 height 16
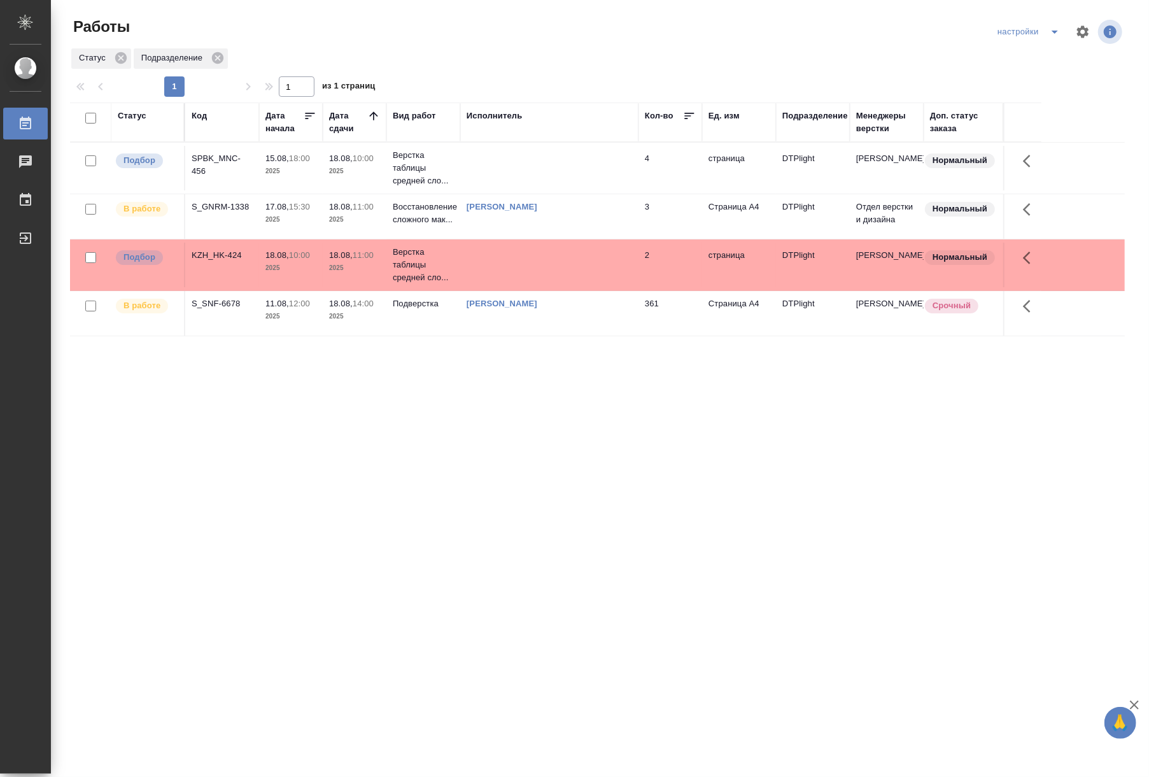
click at [426, 194] on td "Подверстка" at bounding box center [423, 168] width 74 height 51
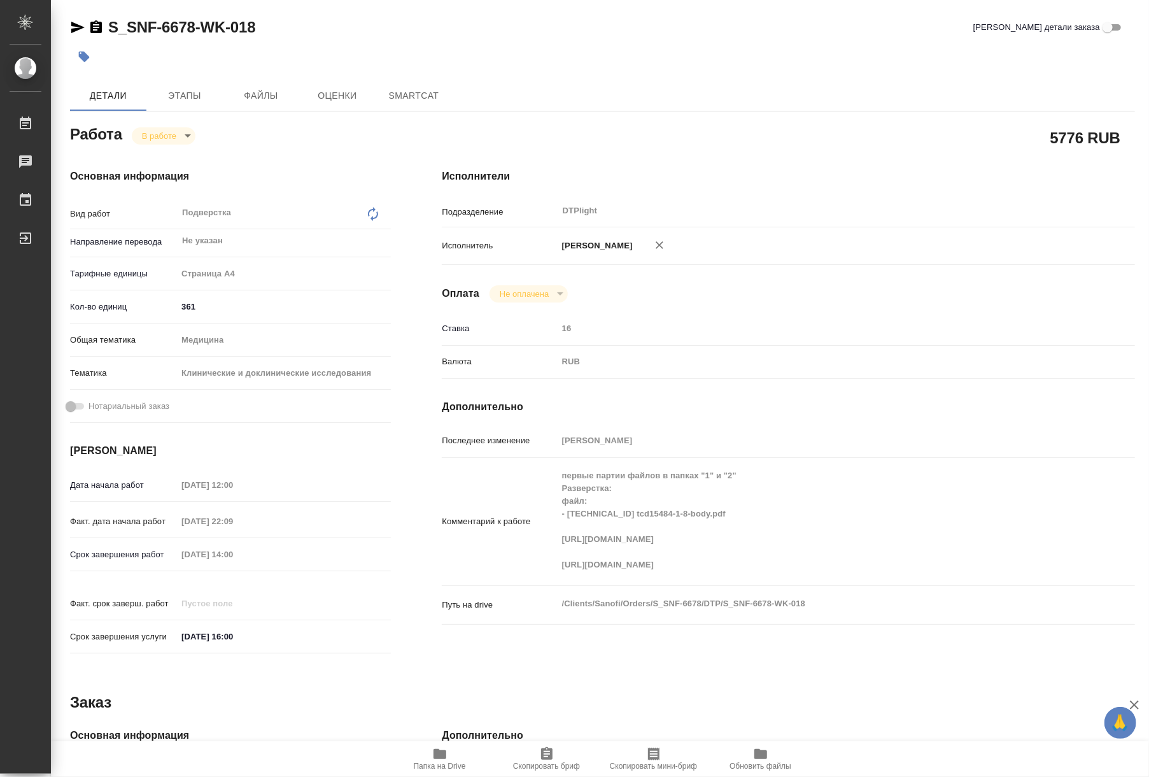
type textarea "x"
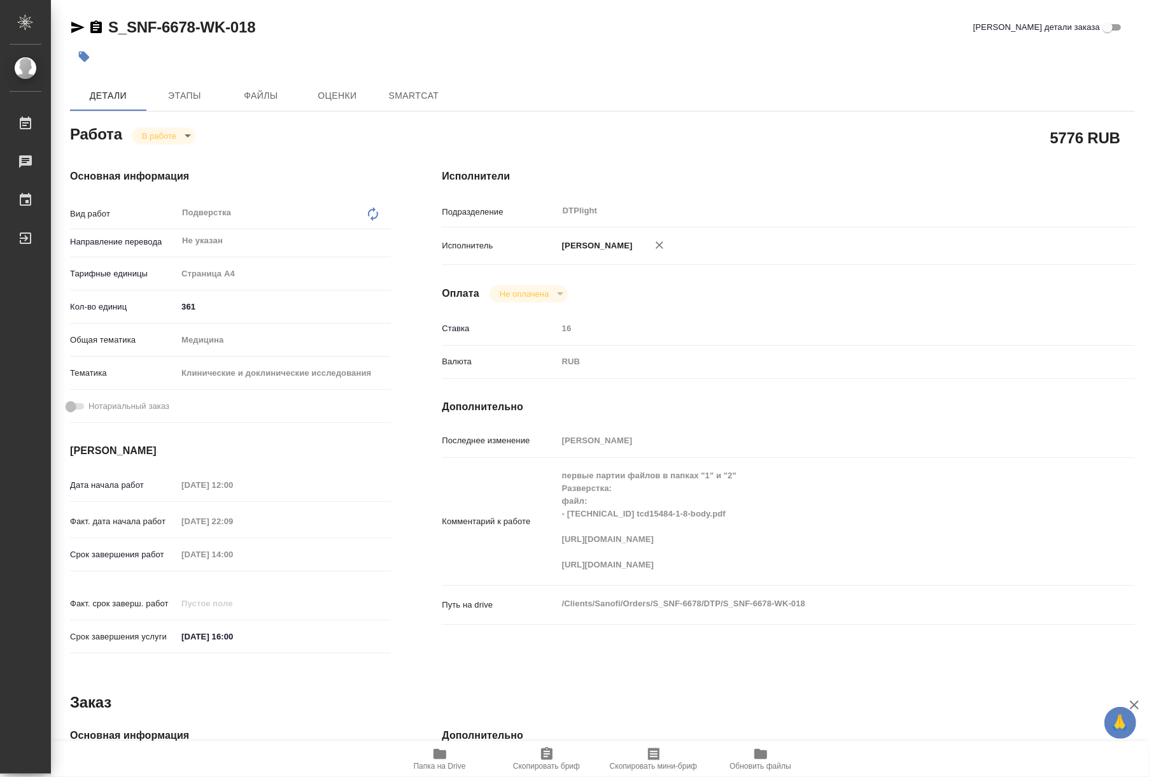
type textarea "x"
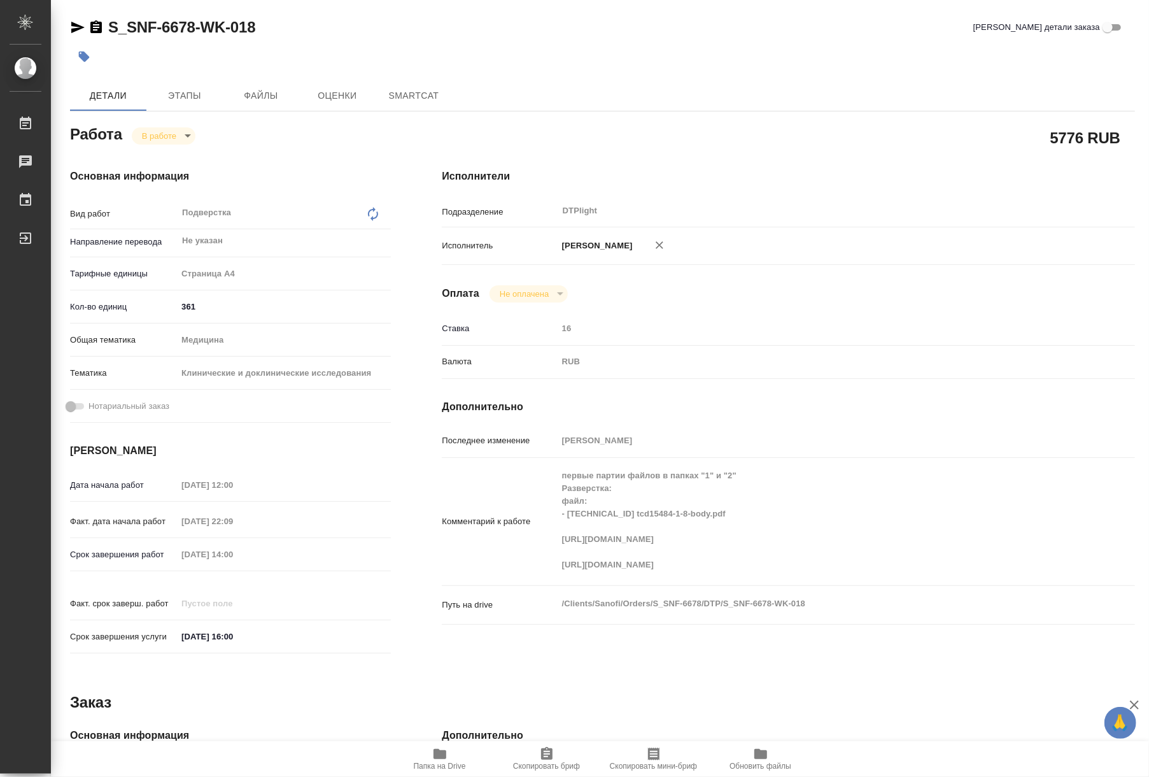
type textarea "x"
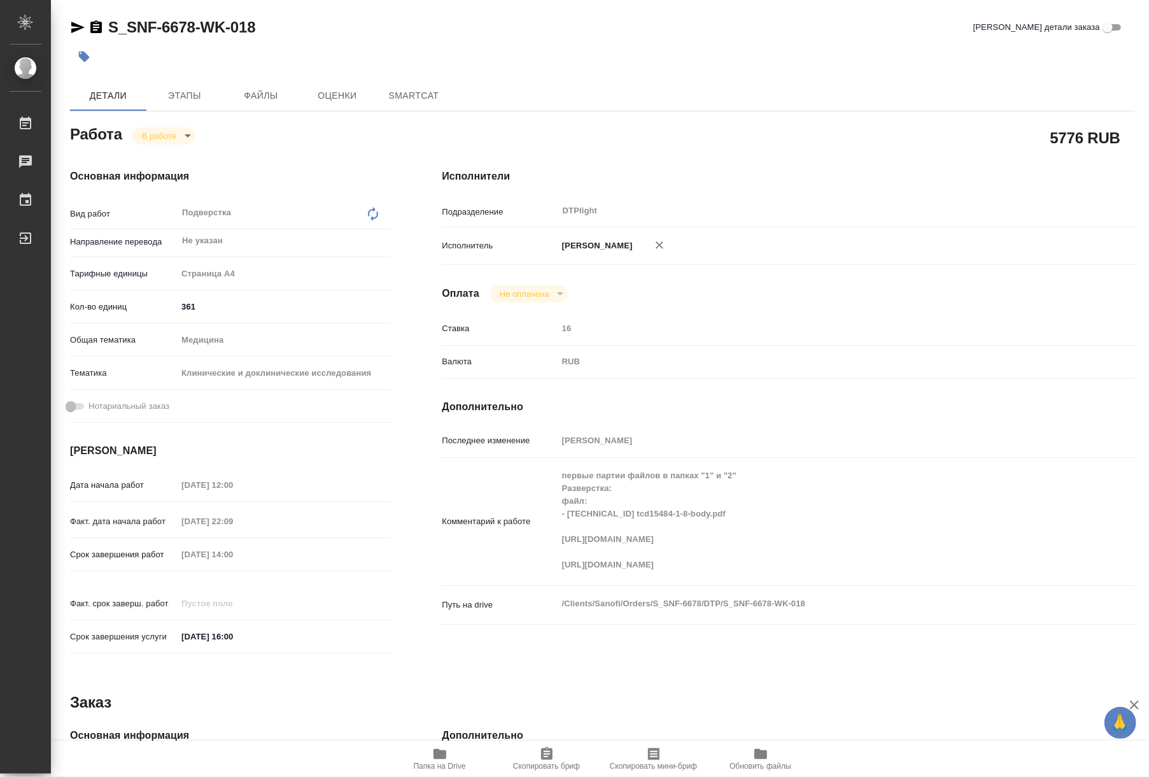
type textarea "x"
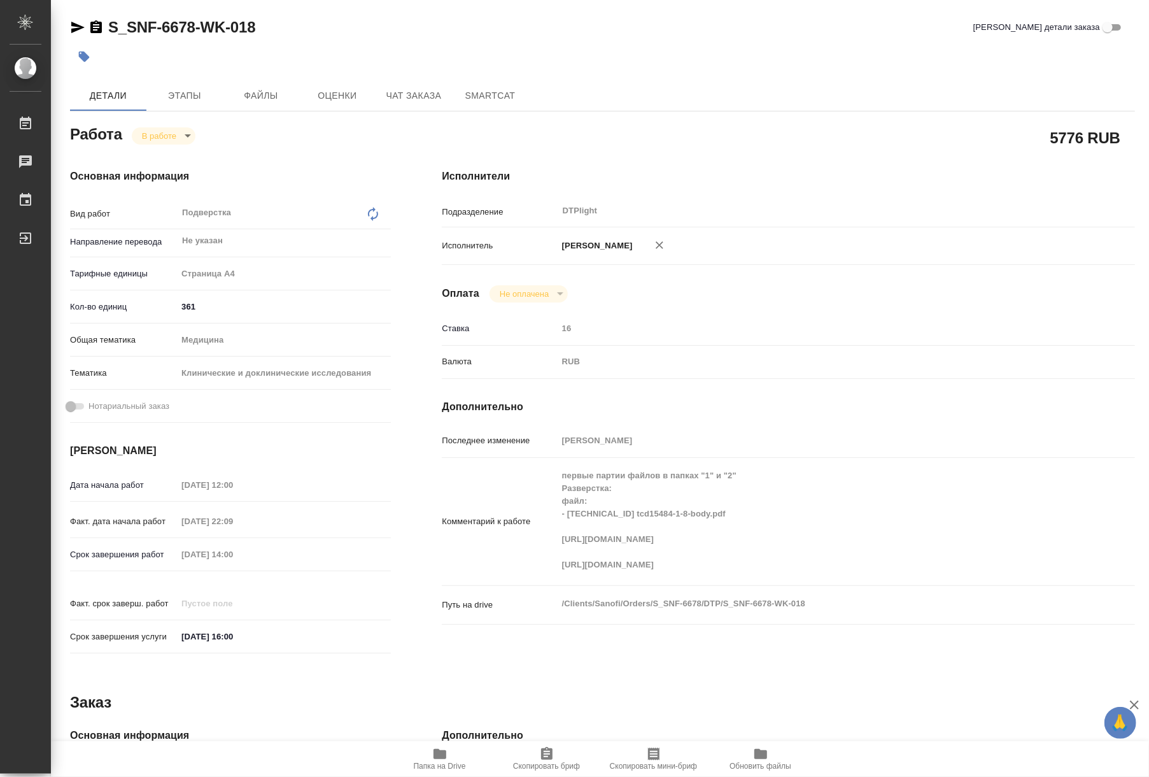
type textarea "x"
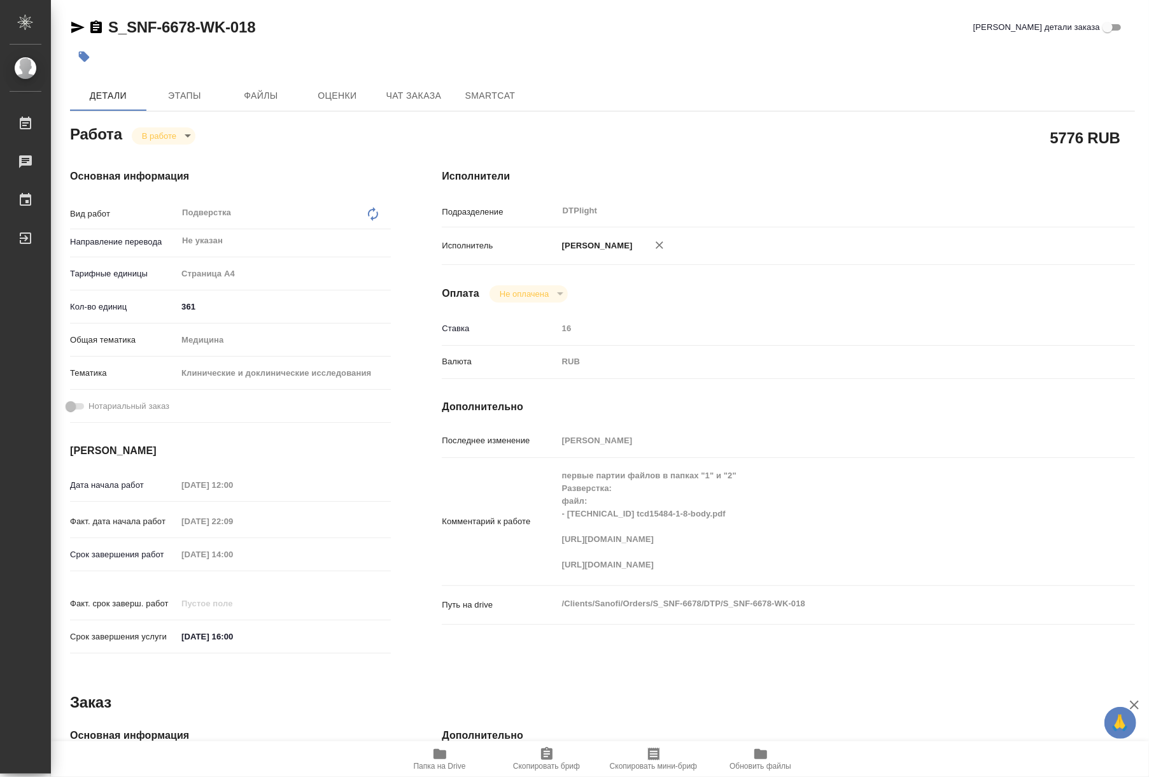
type textarea "x"
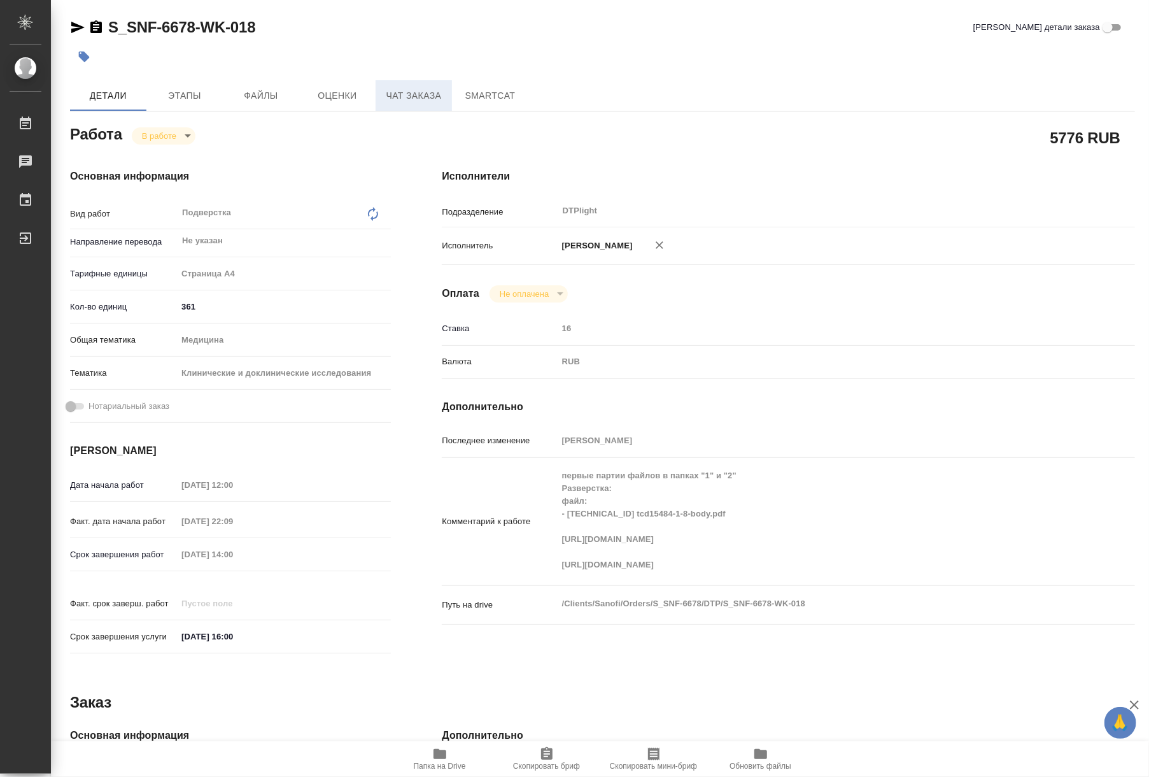
click at [393, 99] on span "Чат заказа" at bounding box center [413, 96] width 61 height 16
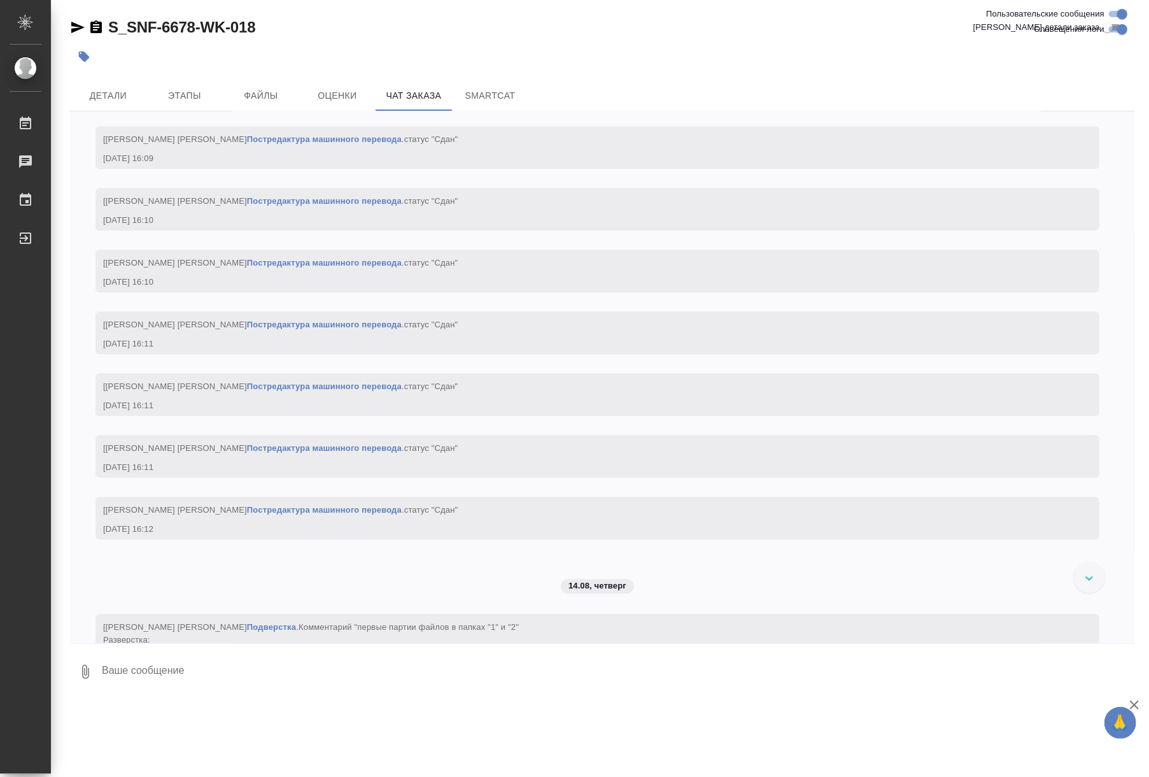
scroll to position [5253, 0]
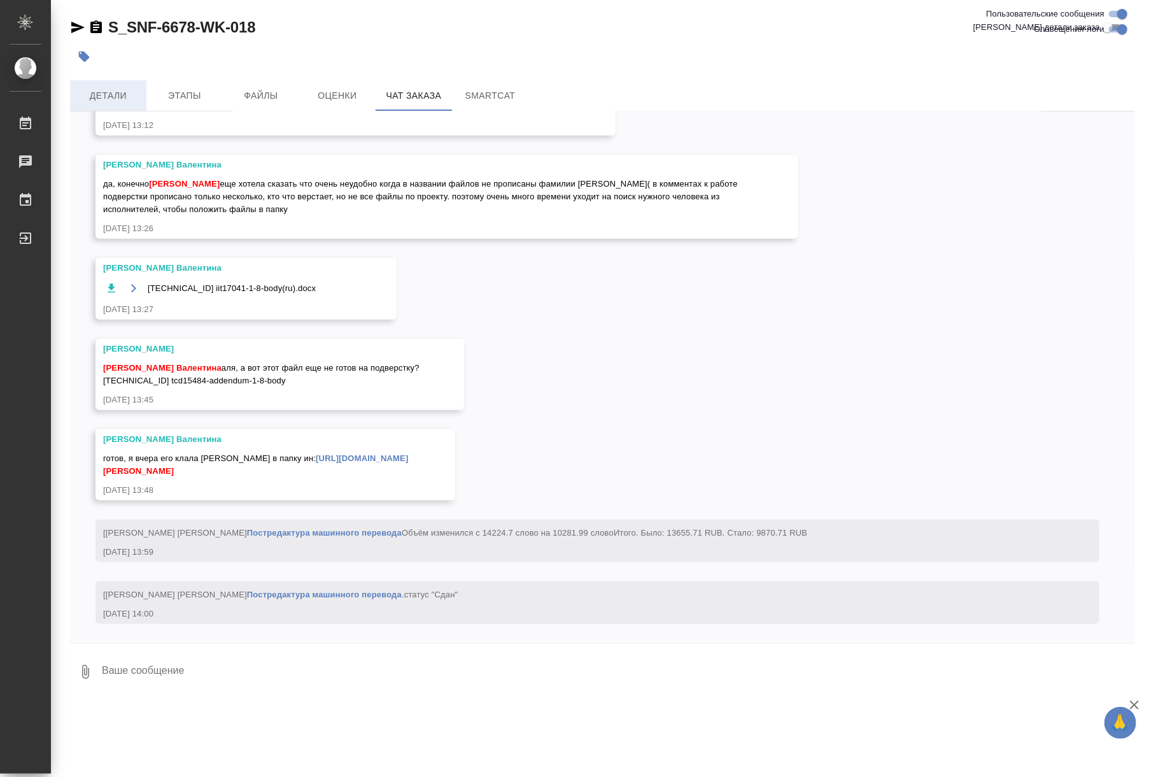
click at [113, 98] on span "Детали" at bounding box center [108, 96] width 61 height 16
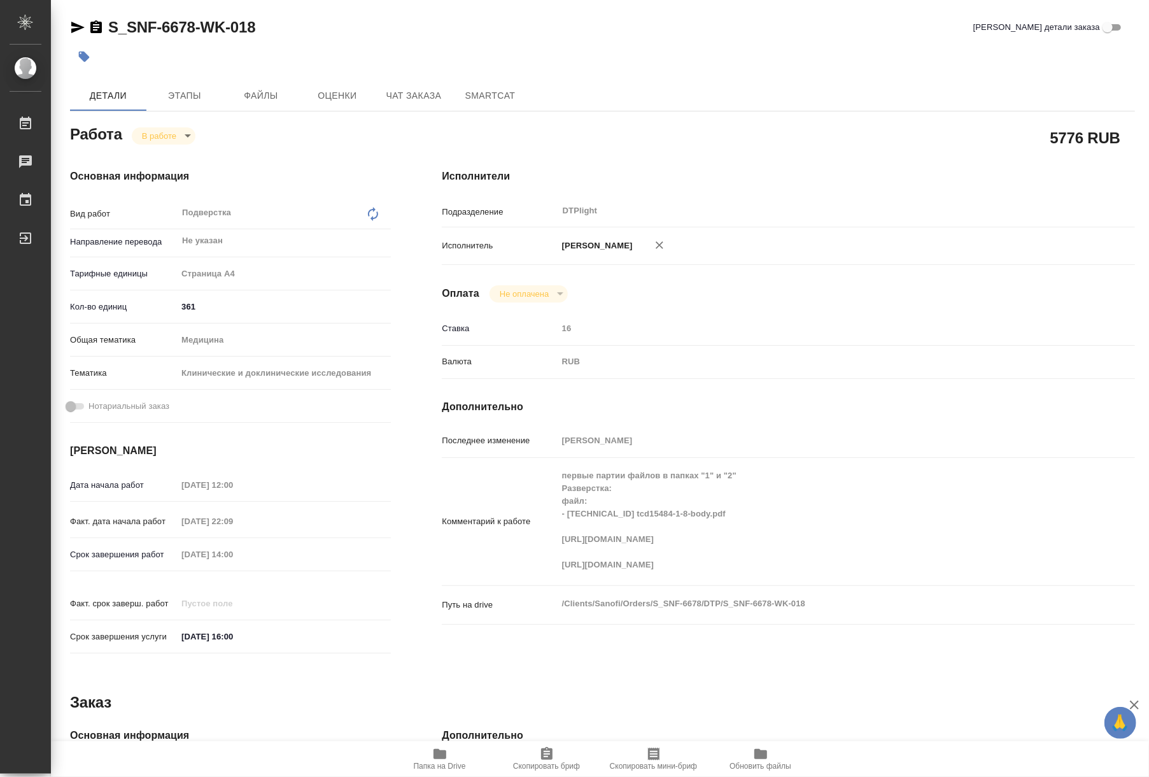
type textarea "x"
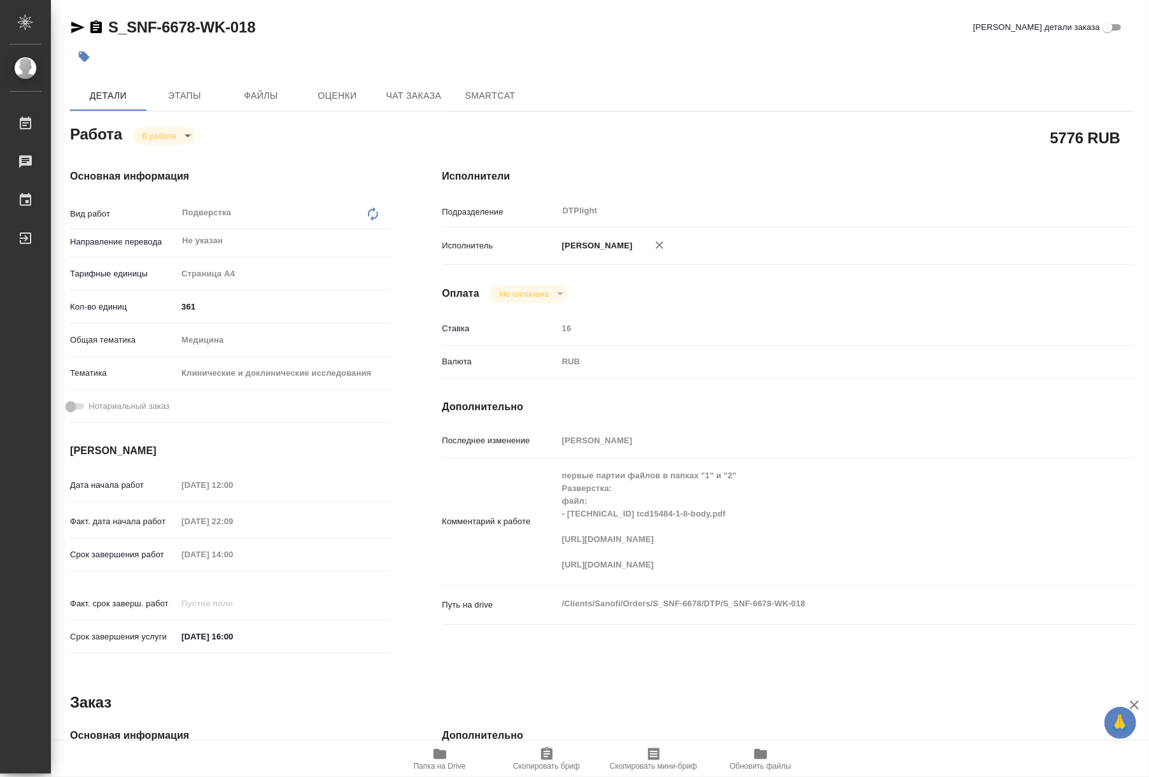
type textarea "x"
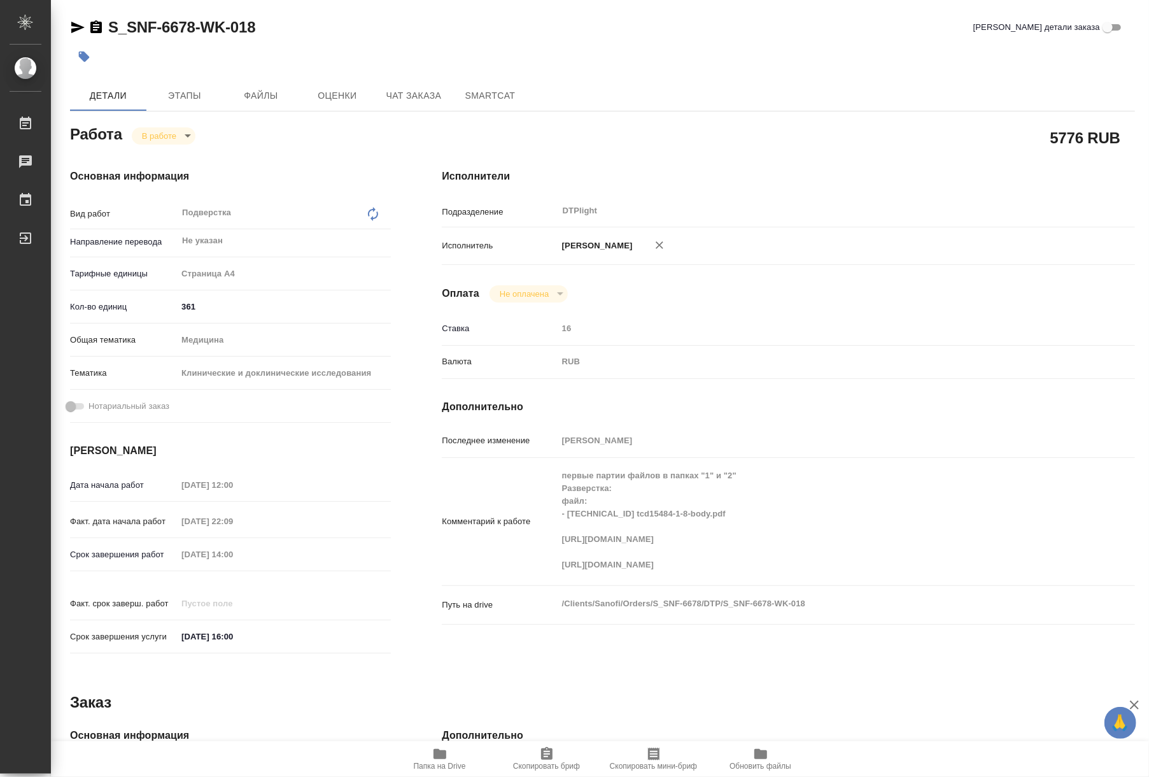
type textarea "x"
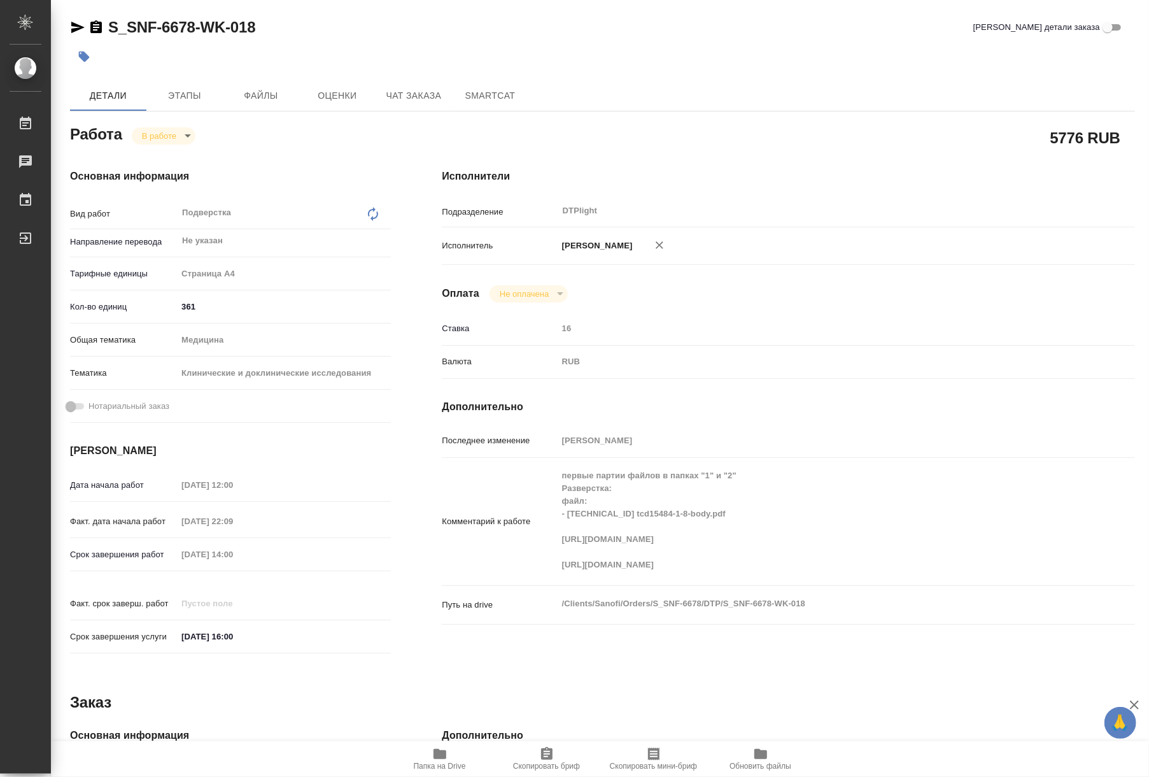
type textarea "x"
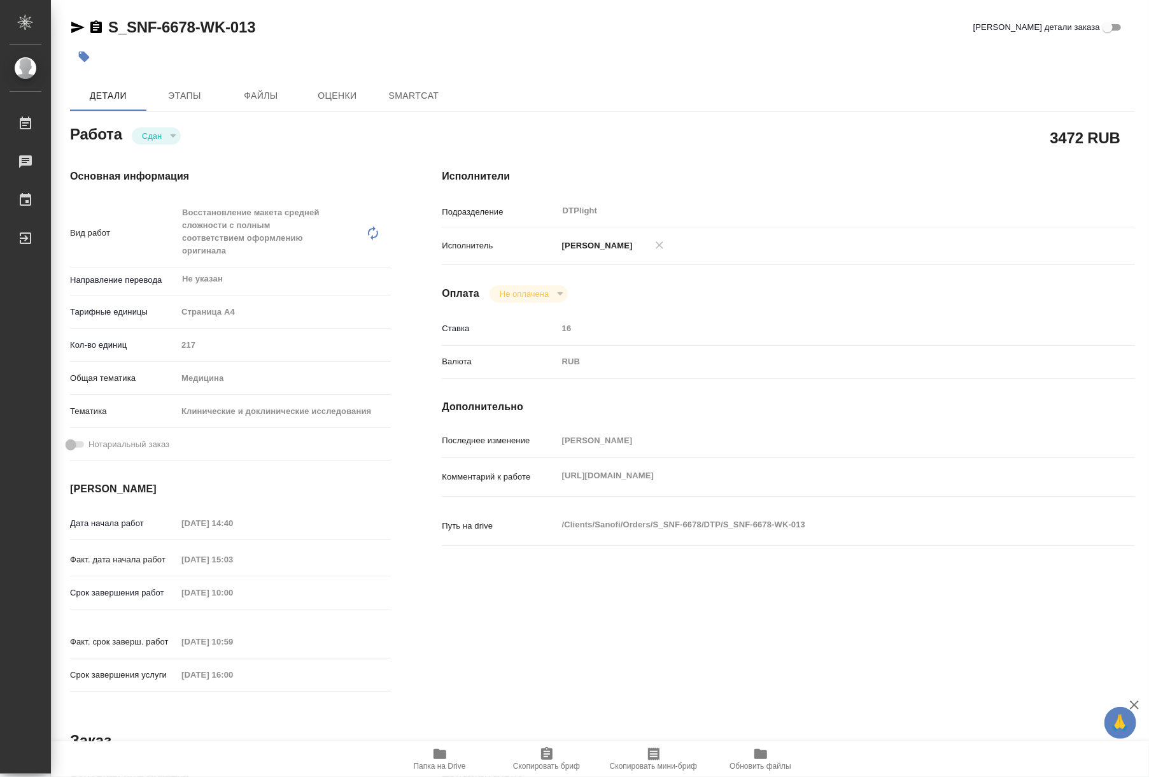
type textarea "x"
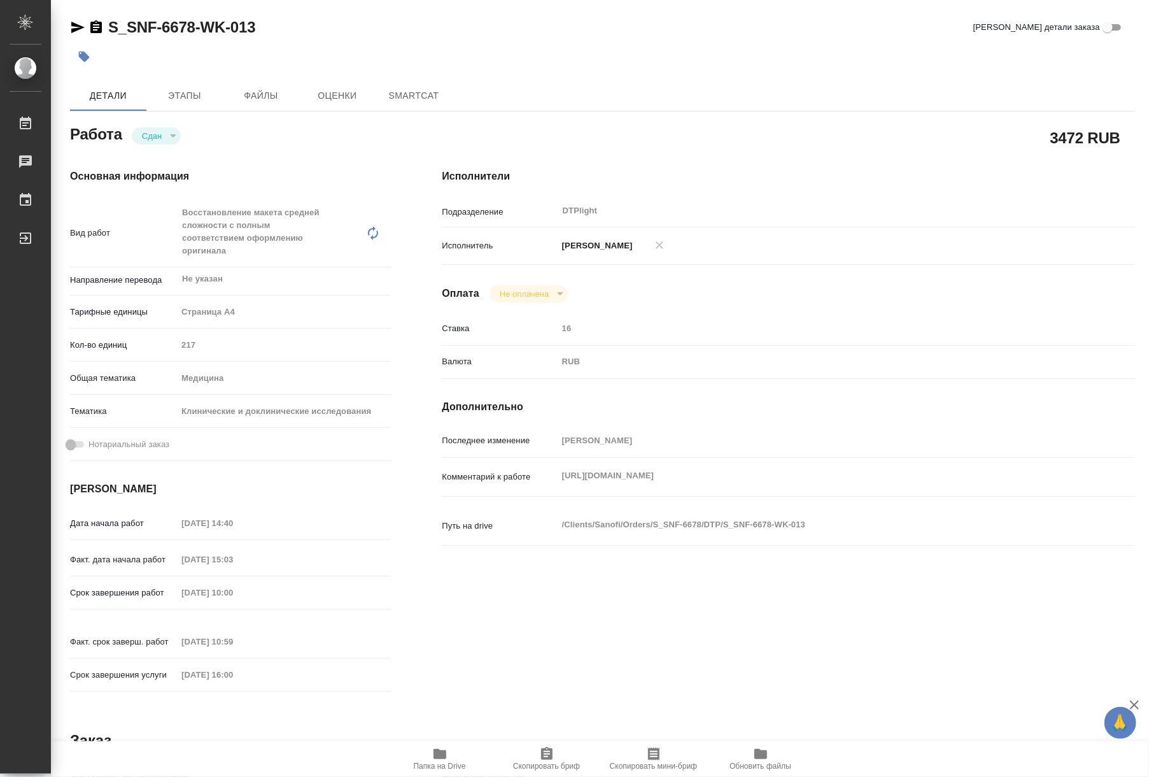
type textarea "x"
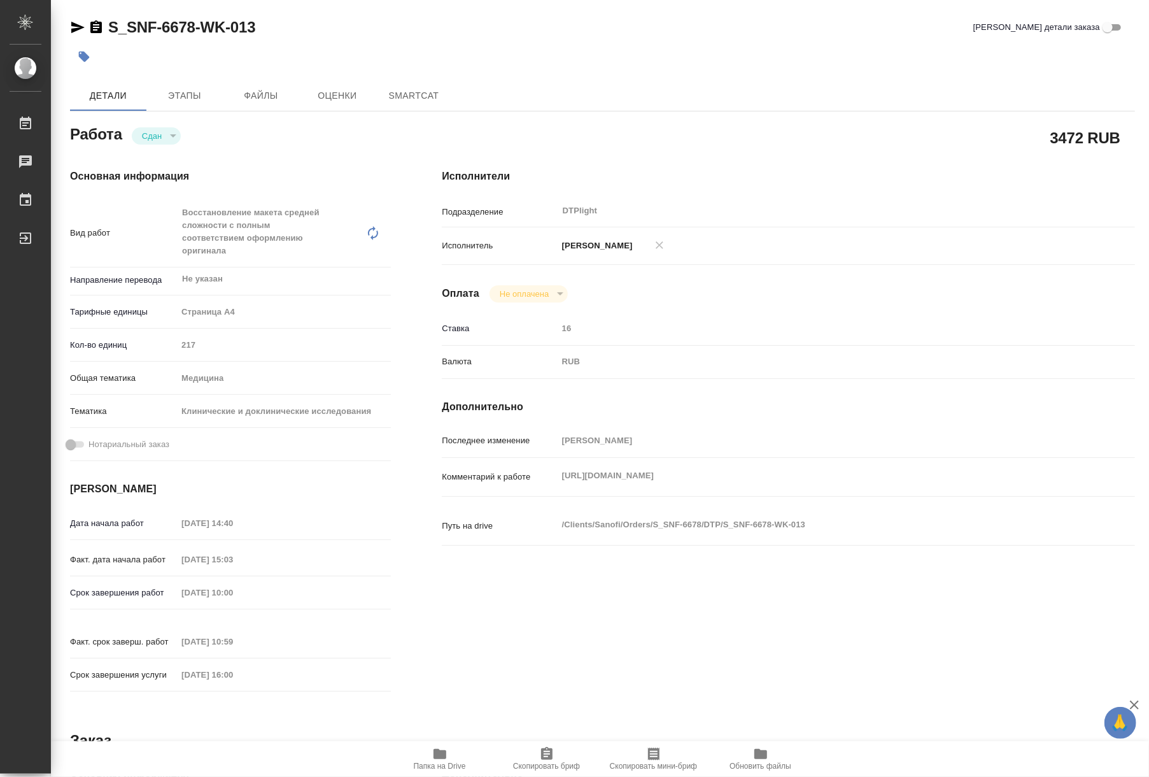
type textarea "x"
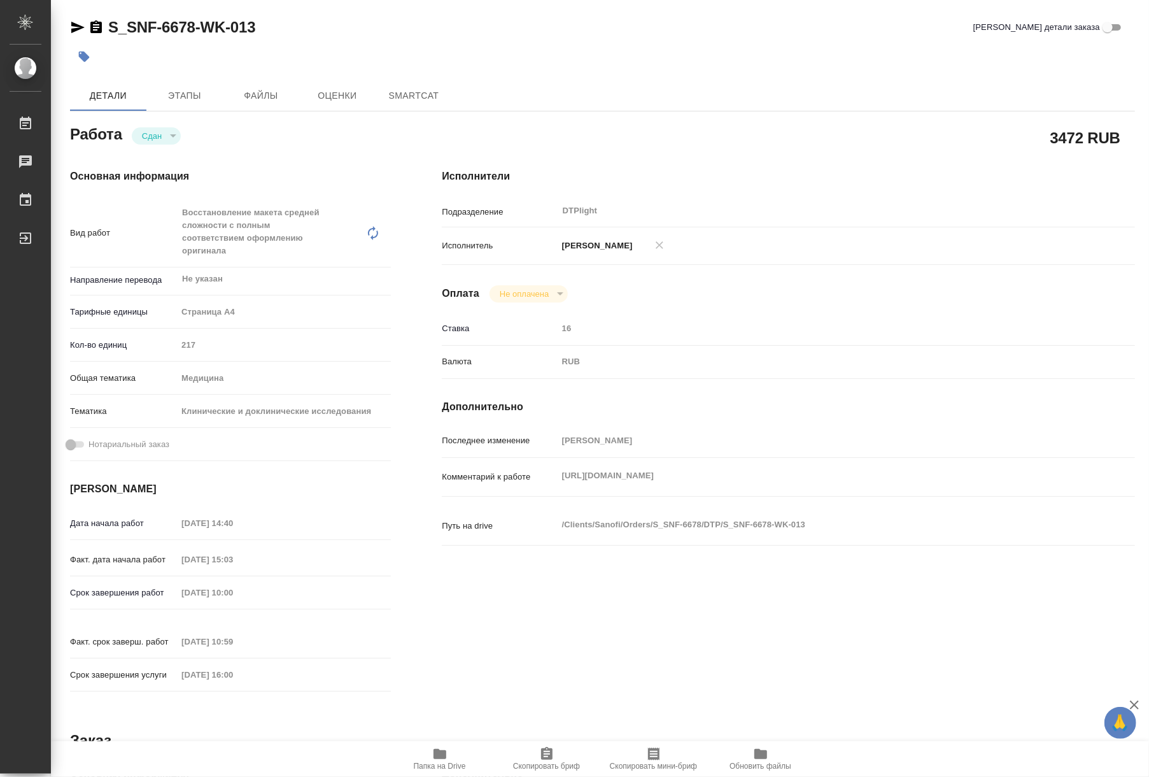
type textarea "x"
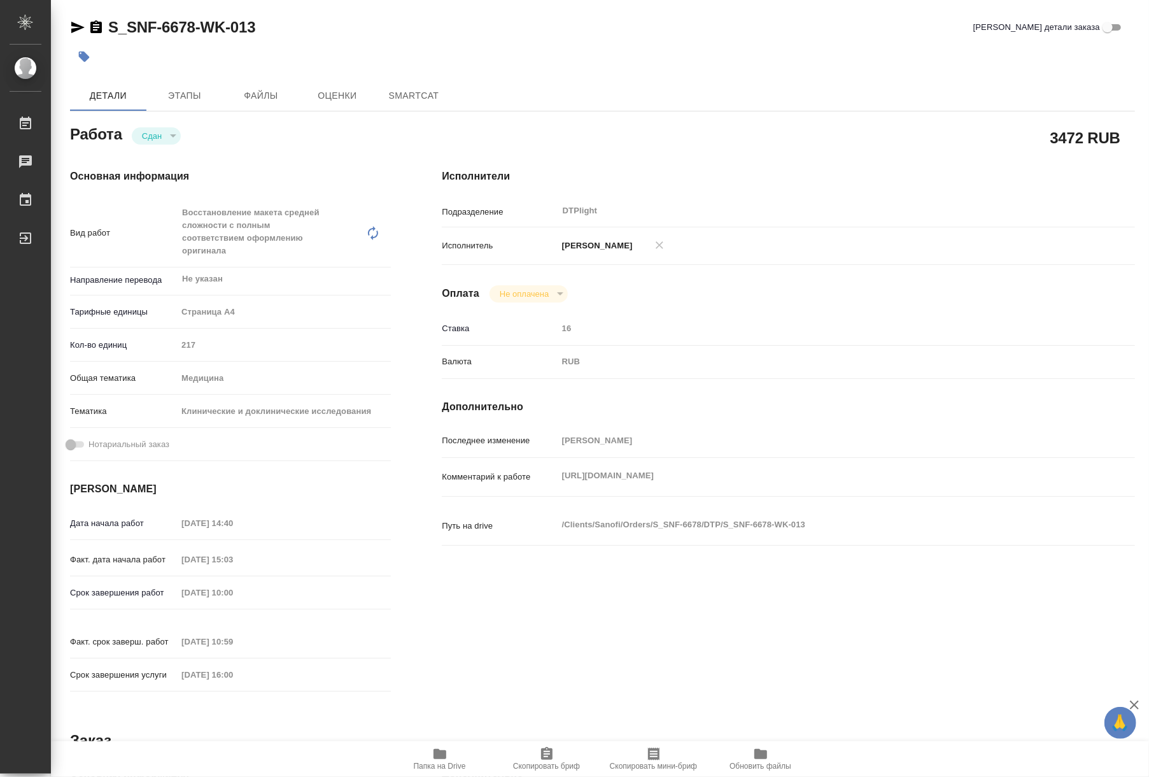
type textarea "x"
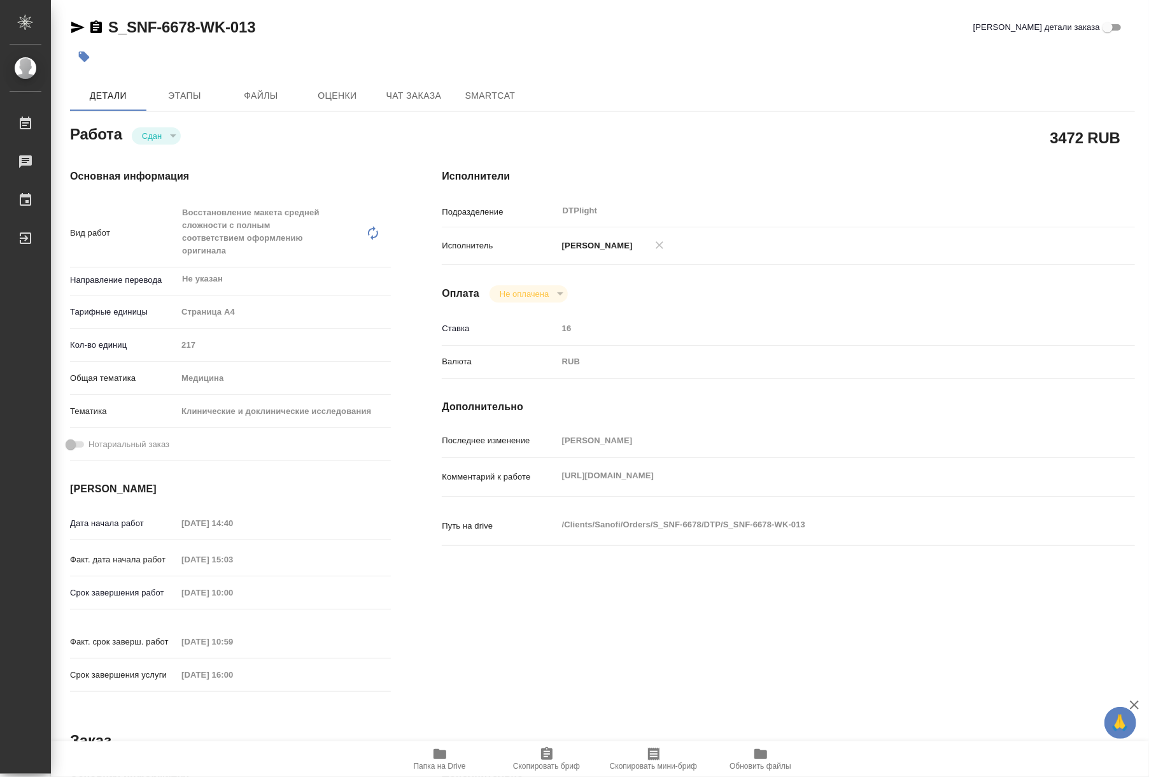
type textarea "x"
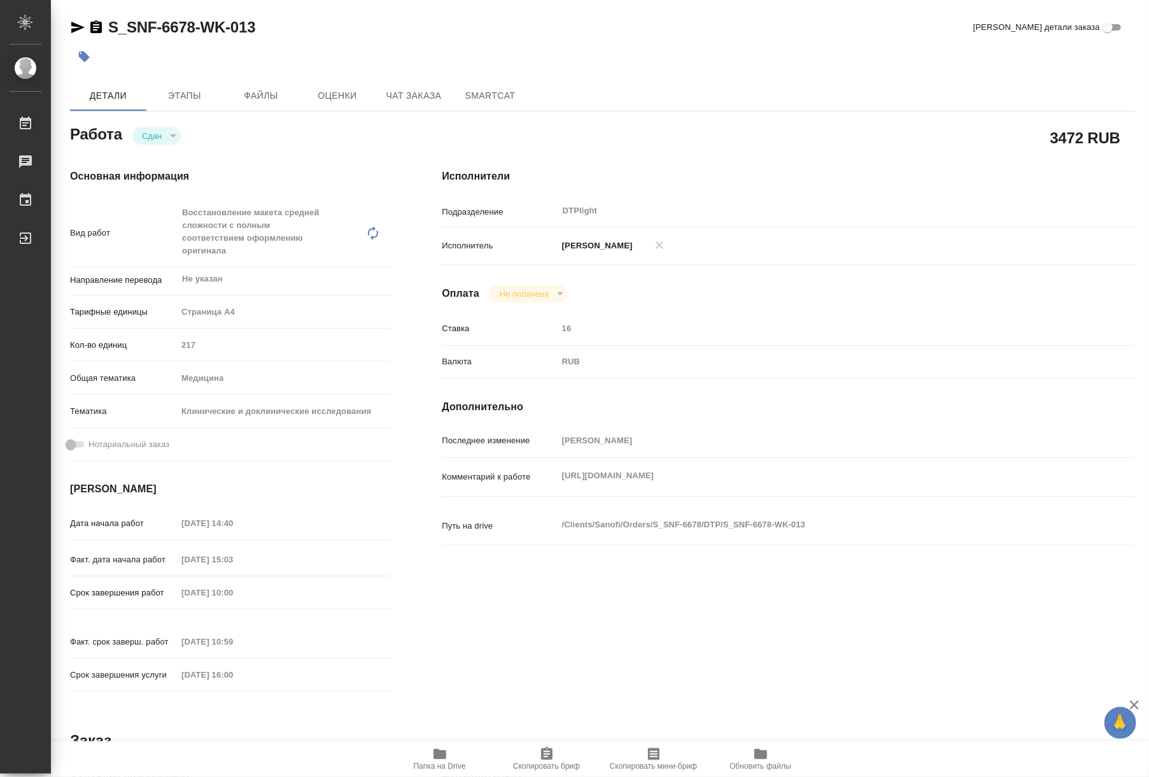
type textarea "x"
